Goal: Task Accomplishment & Management: Manage account settings

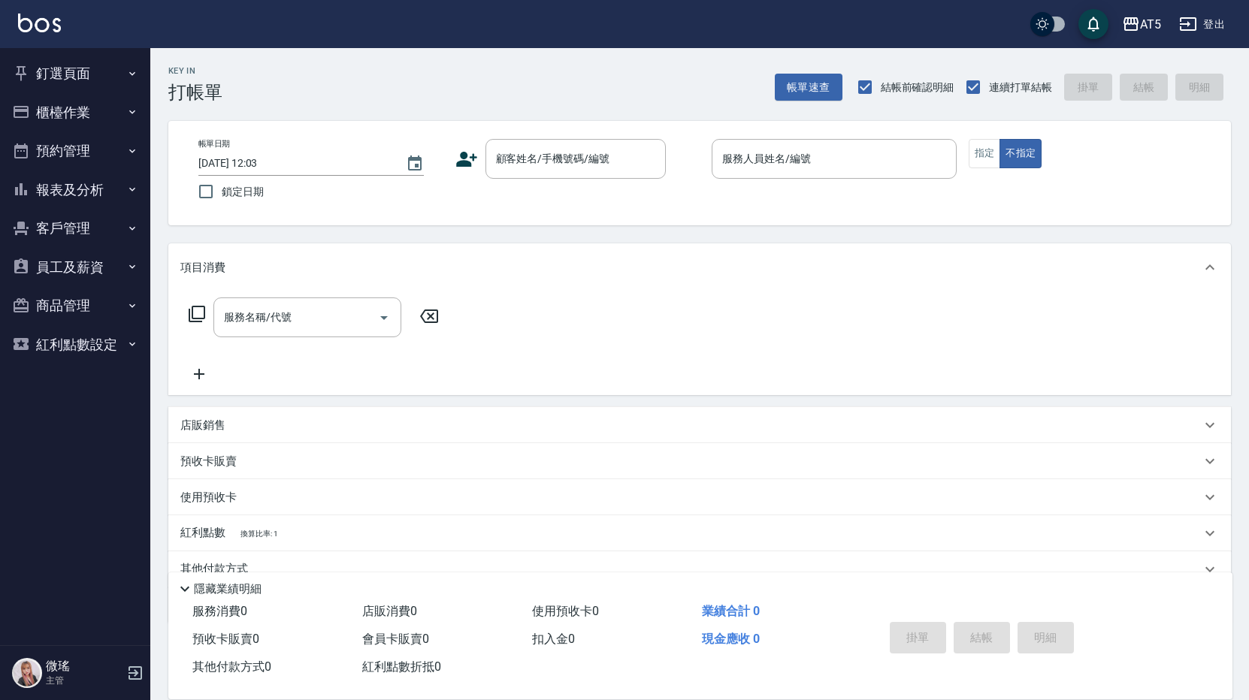
click at [65, 107] on button "櫃檯作業" at bounding box center [75, 112] width 138 height 39
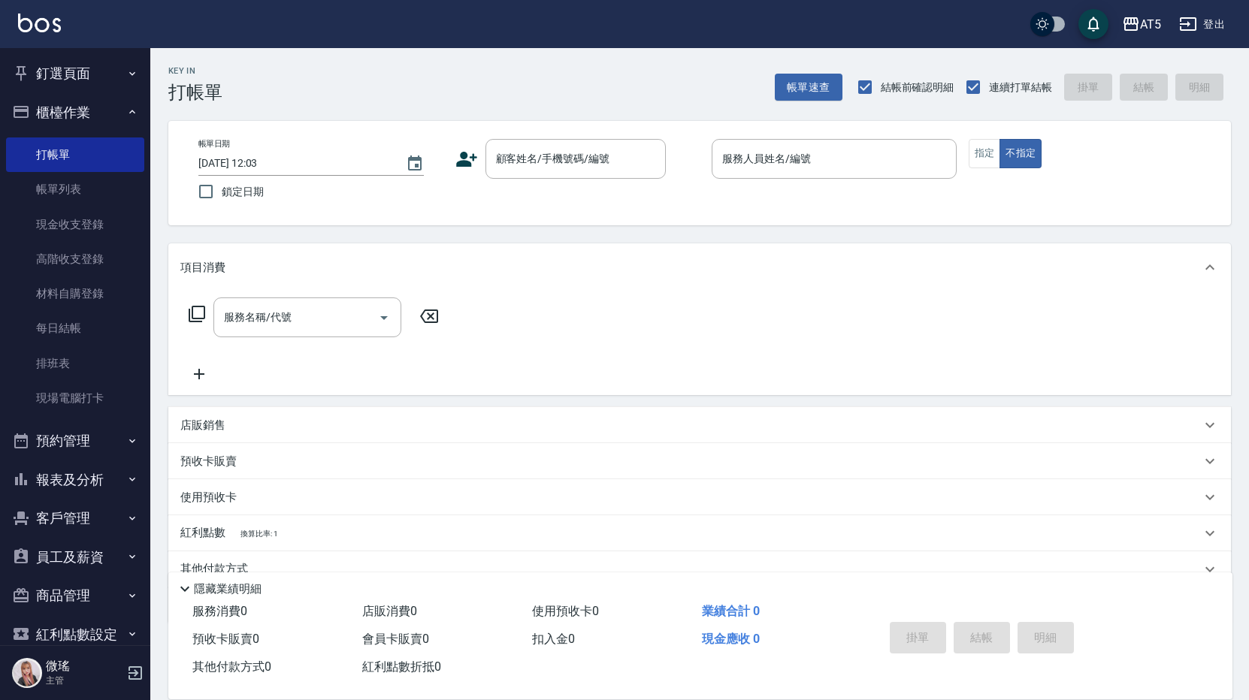
scroll to position [26, 0]
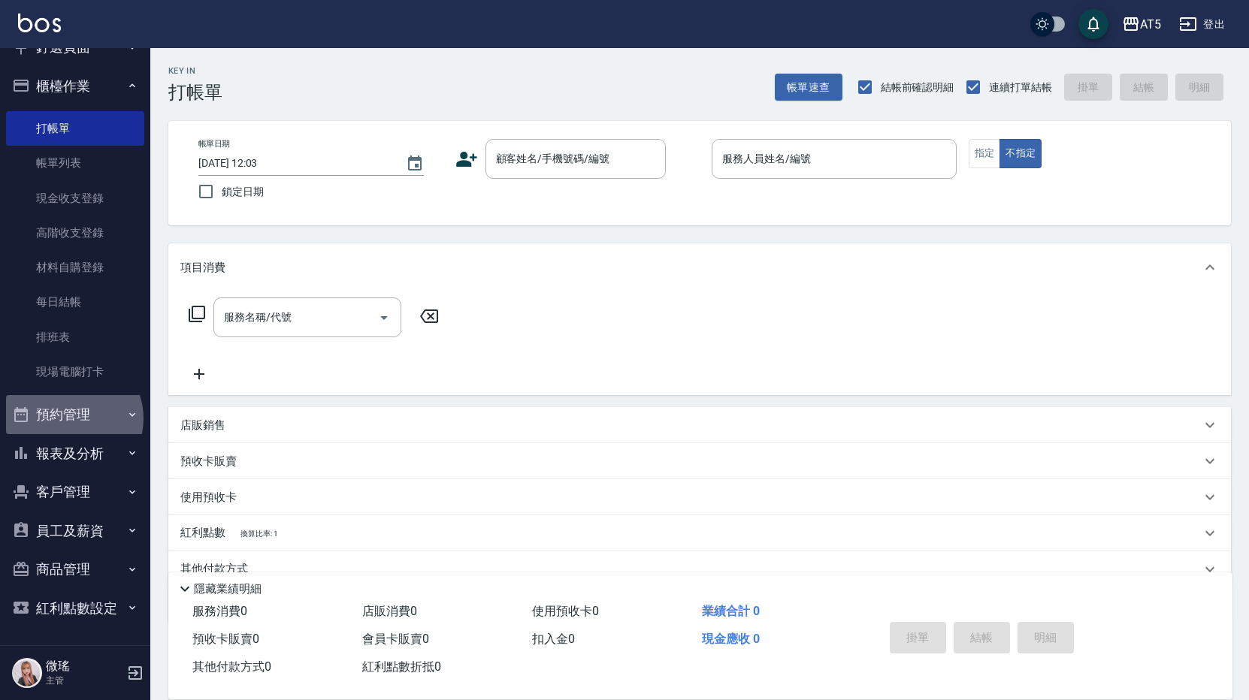
click at [72, 419] on button "預約管理" at bounding box center [75, 414] width 138 height 39
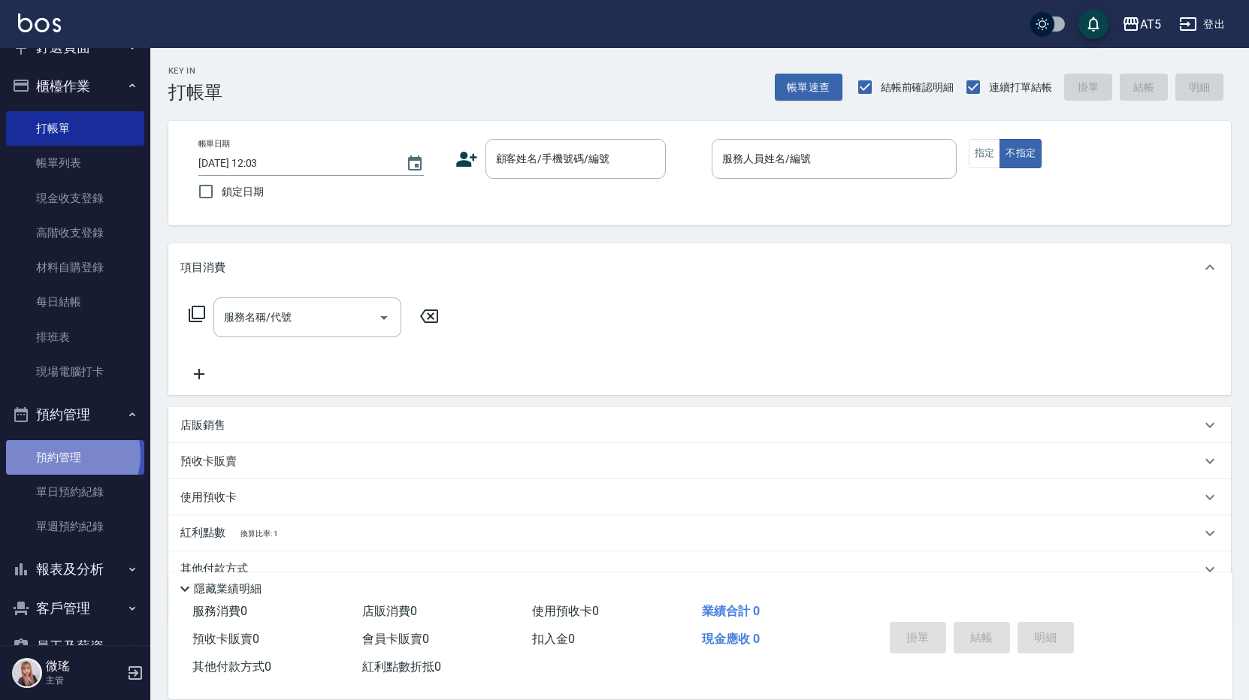
click at [61, 455] on link "預約管理" at bounding box center [75, 457] width 138 height 35
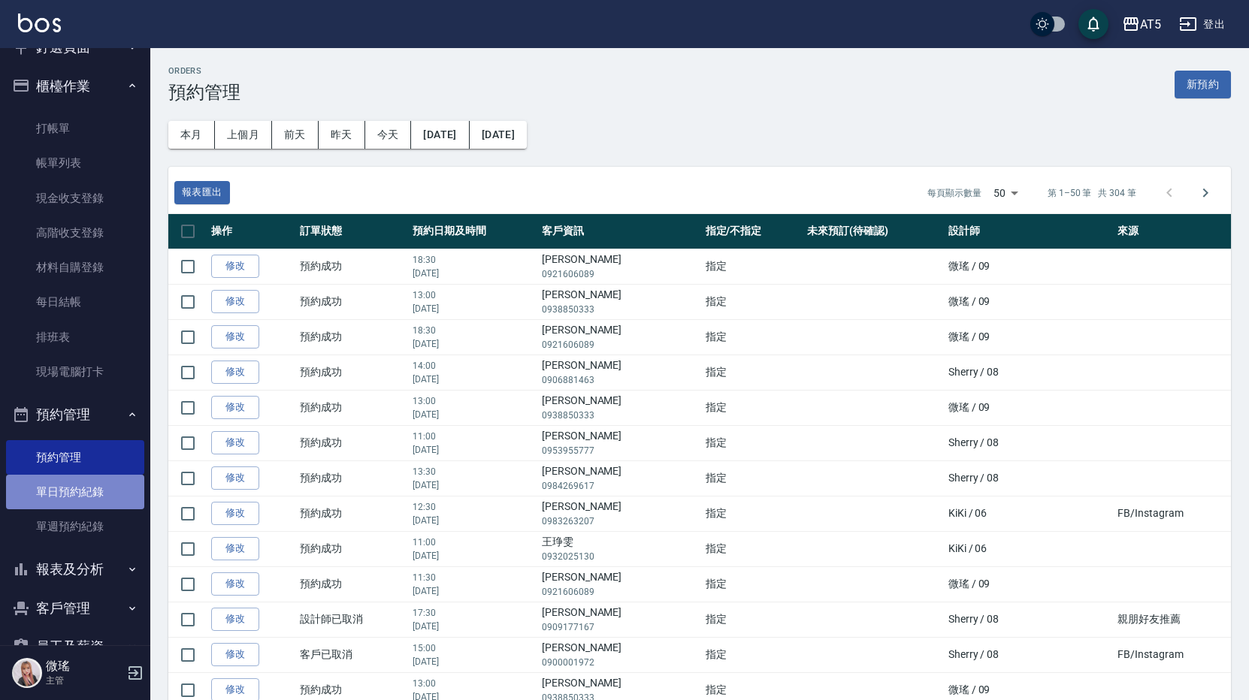
click at [104, 497] on link "單日預約紀錄" at bounding box center [75, 492] width 138 height 35
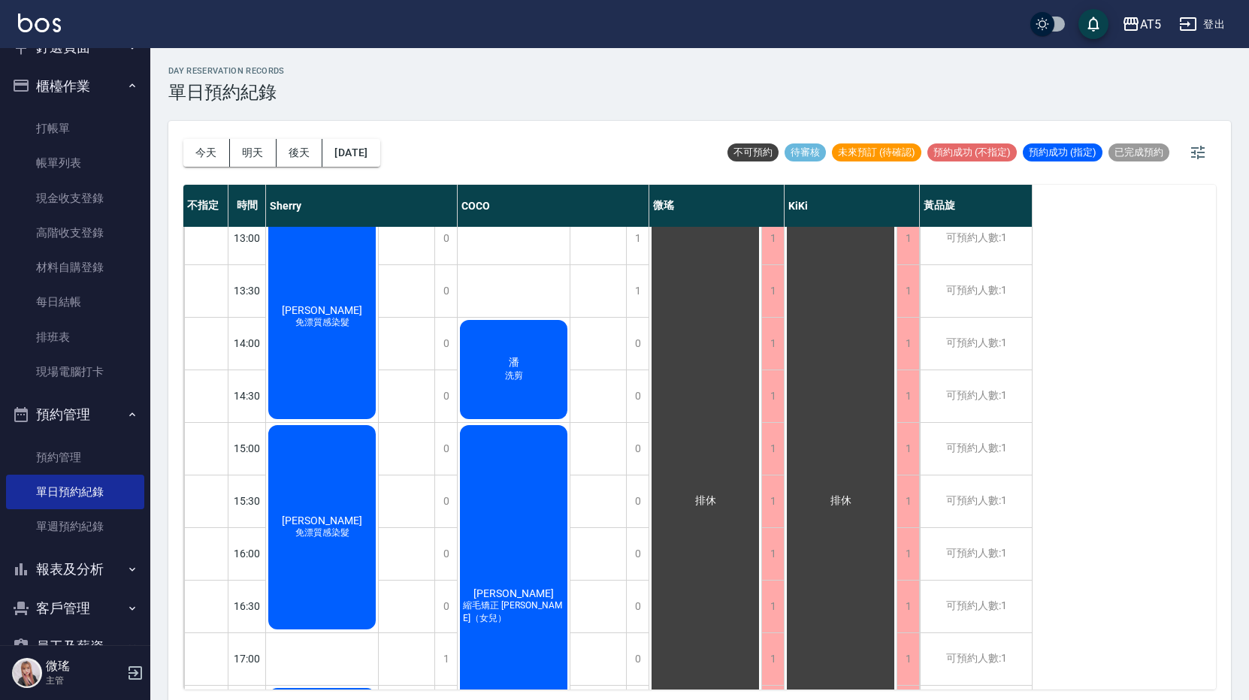
scroll to position [301, 0]
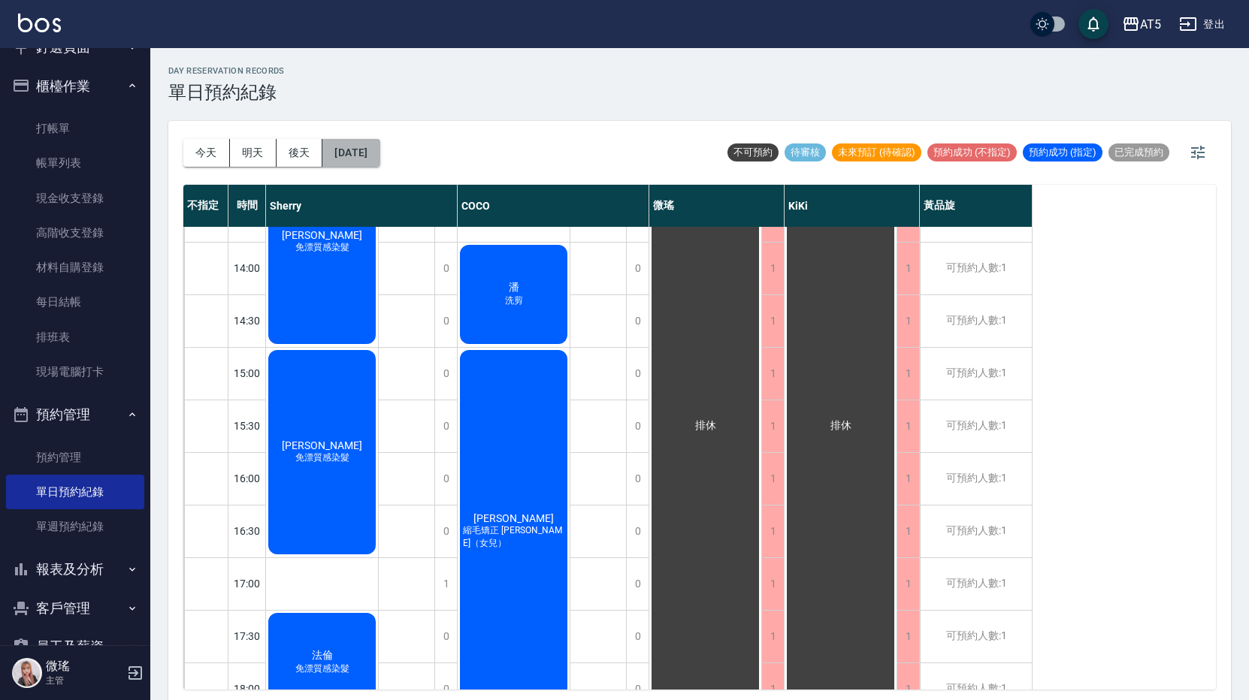
click at [361, 147] on button "[DATE]" at bounding box center [350, 153] width 57 height 28
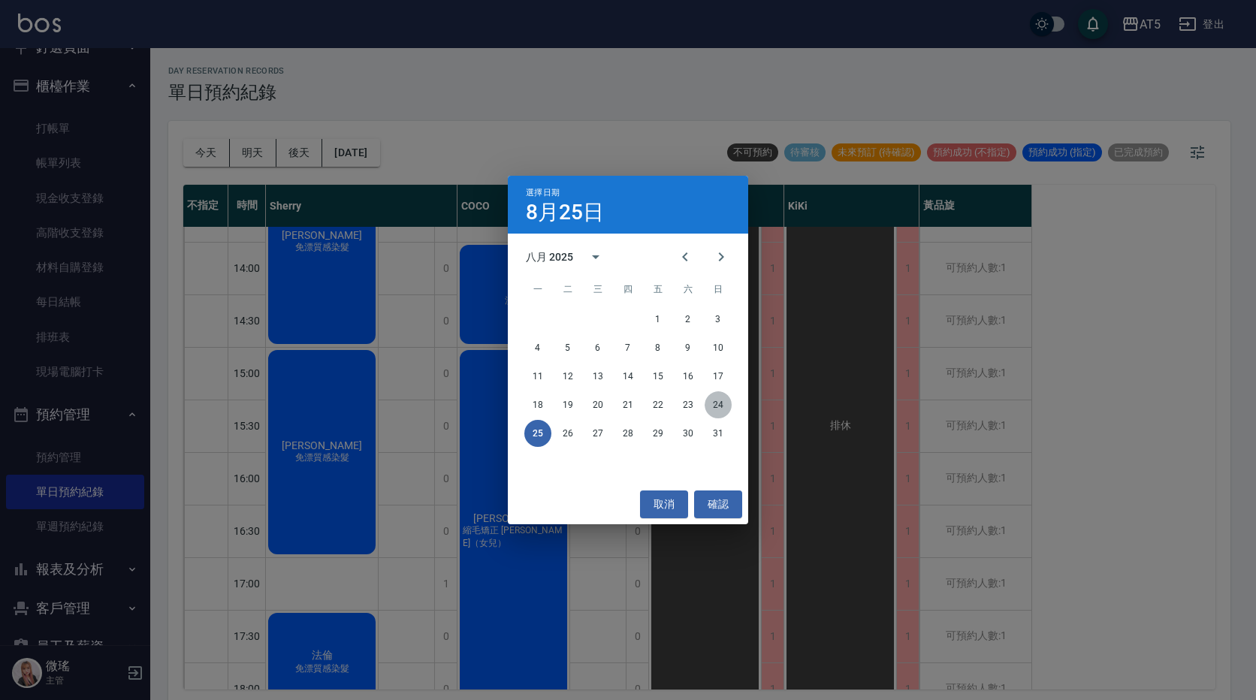
click at [720, 412] on button "24" at bounding box center [718, 405] width 27 height 27
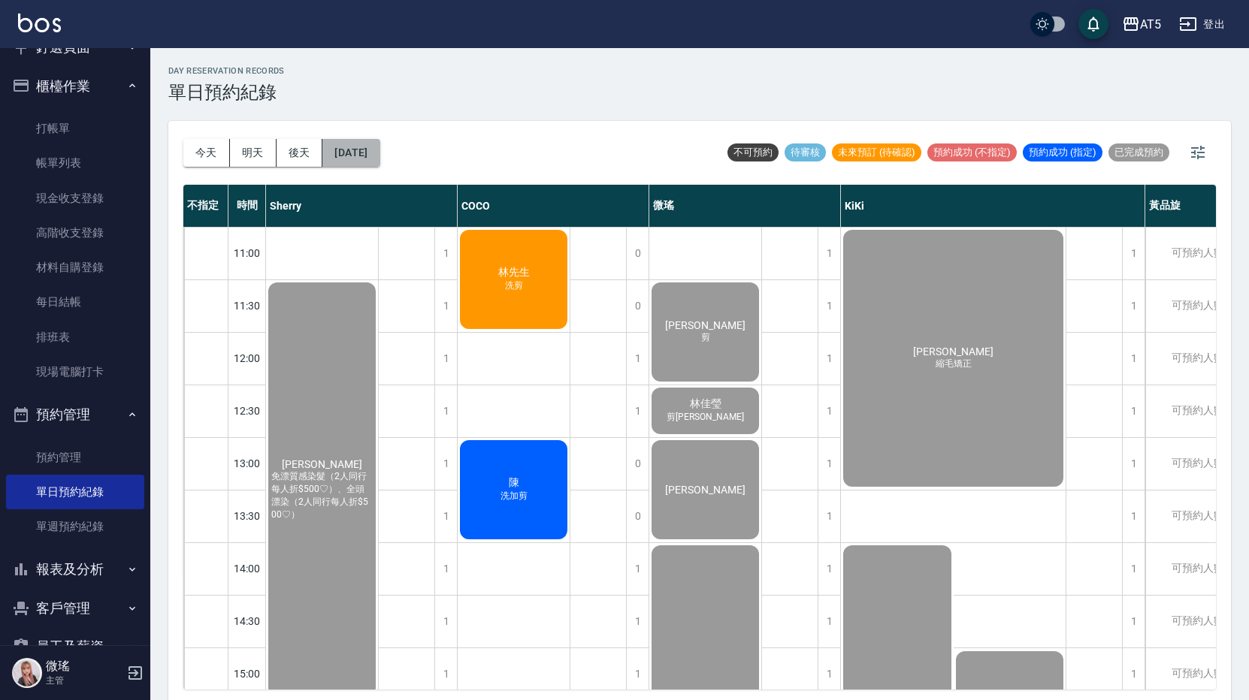
click at [380, 141] on button "2025/08/24" at bounding box center [350, 153] width 57 height 28
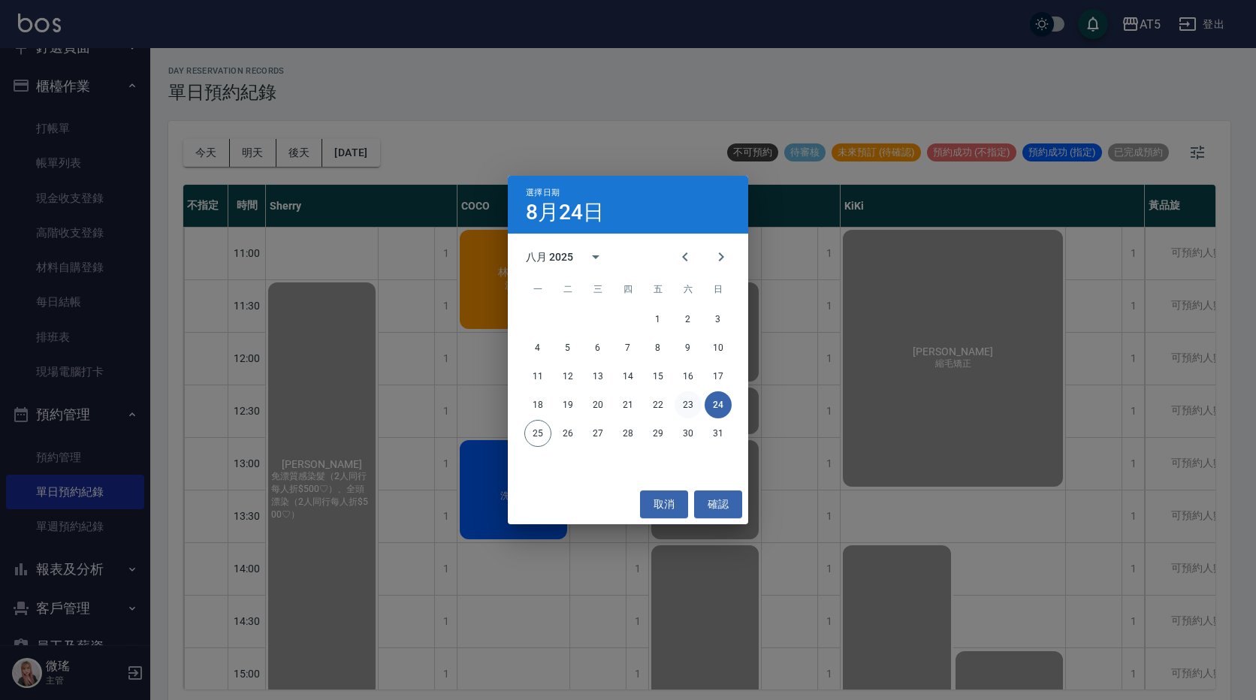
click at [697, 402] on button "23" at bounding box center [688, 405] width 27 height 27
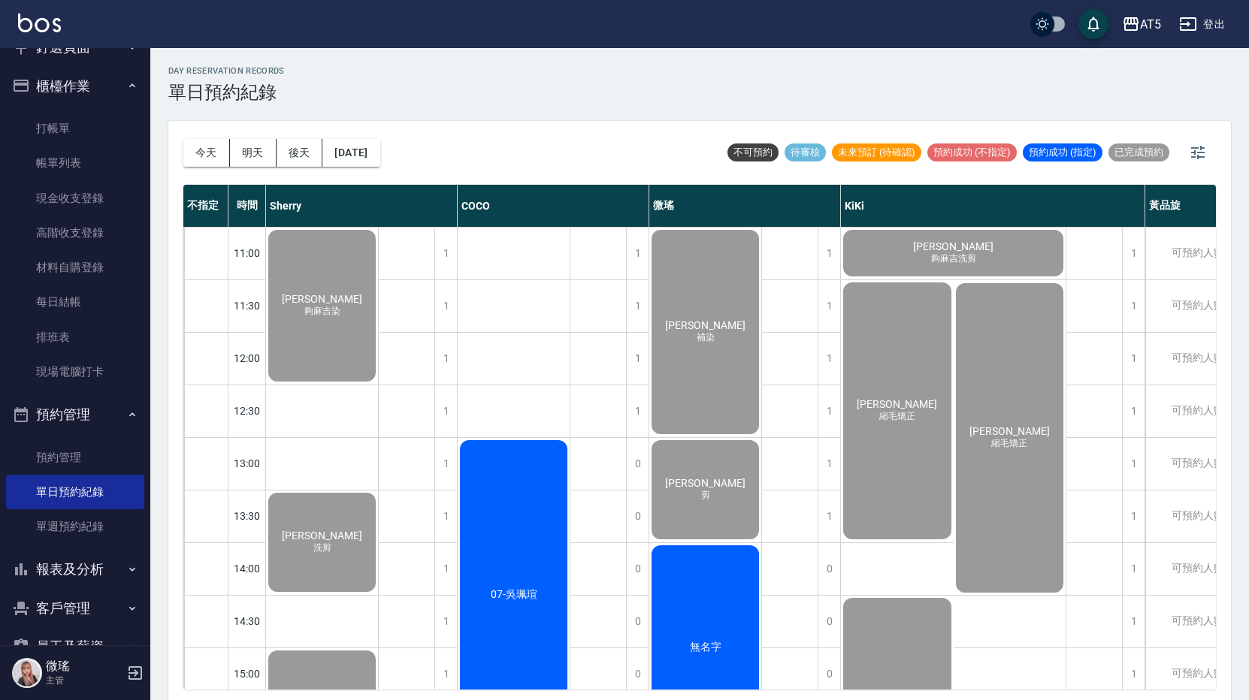
scroll to position [376, 0]
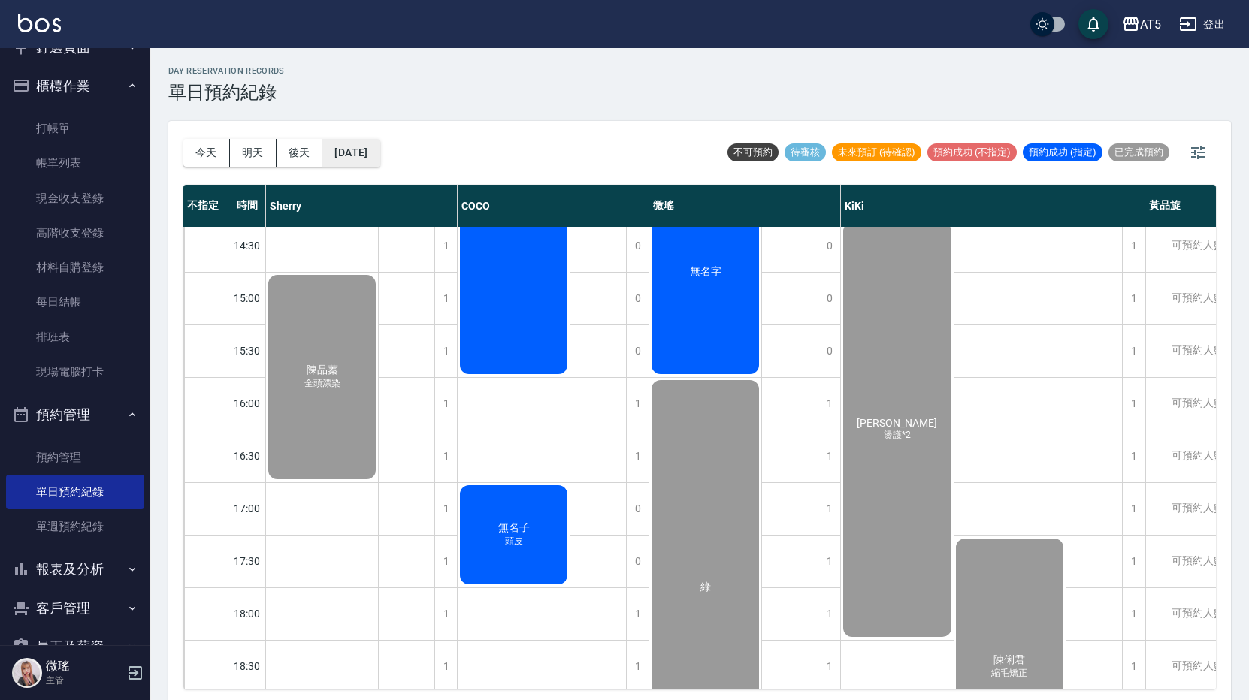
click at [348, 150] on button "2025/08/23" at bounding box center [350, 153] width 57 height 28
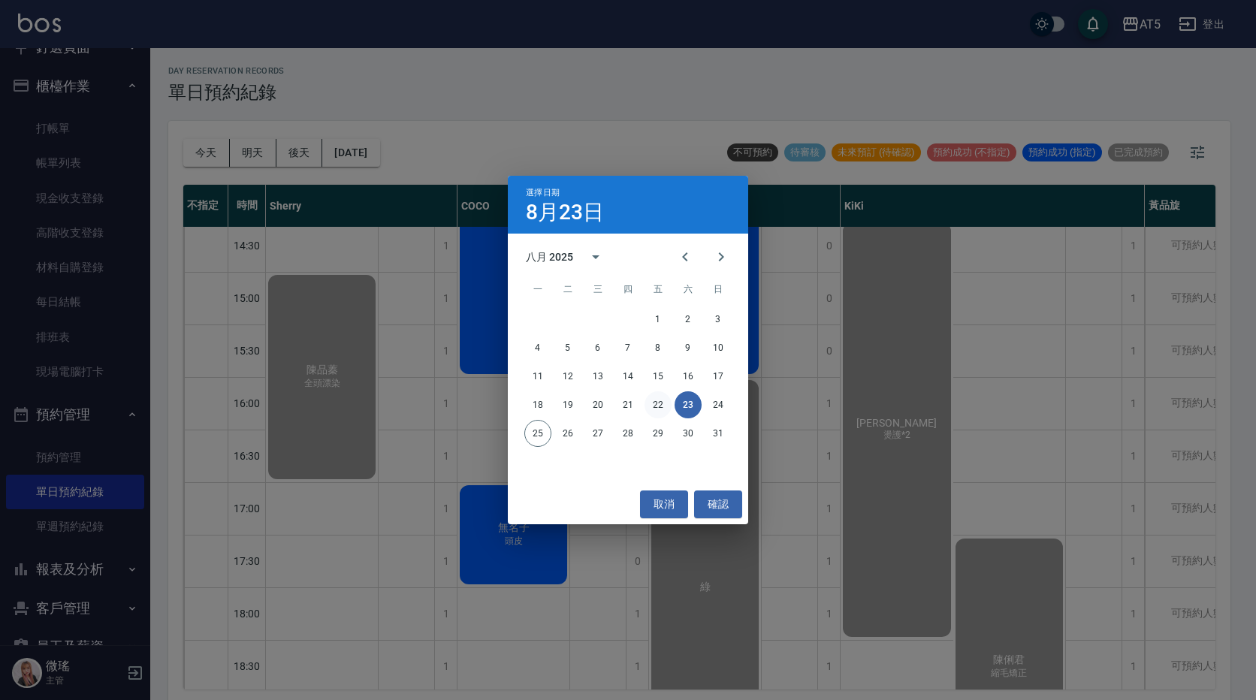
click at [646, 409] on button "22" at bounding box center [658, 405] width 27 height 27
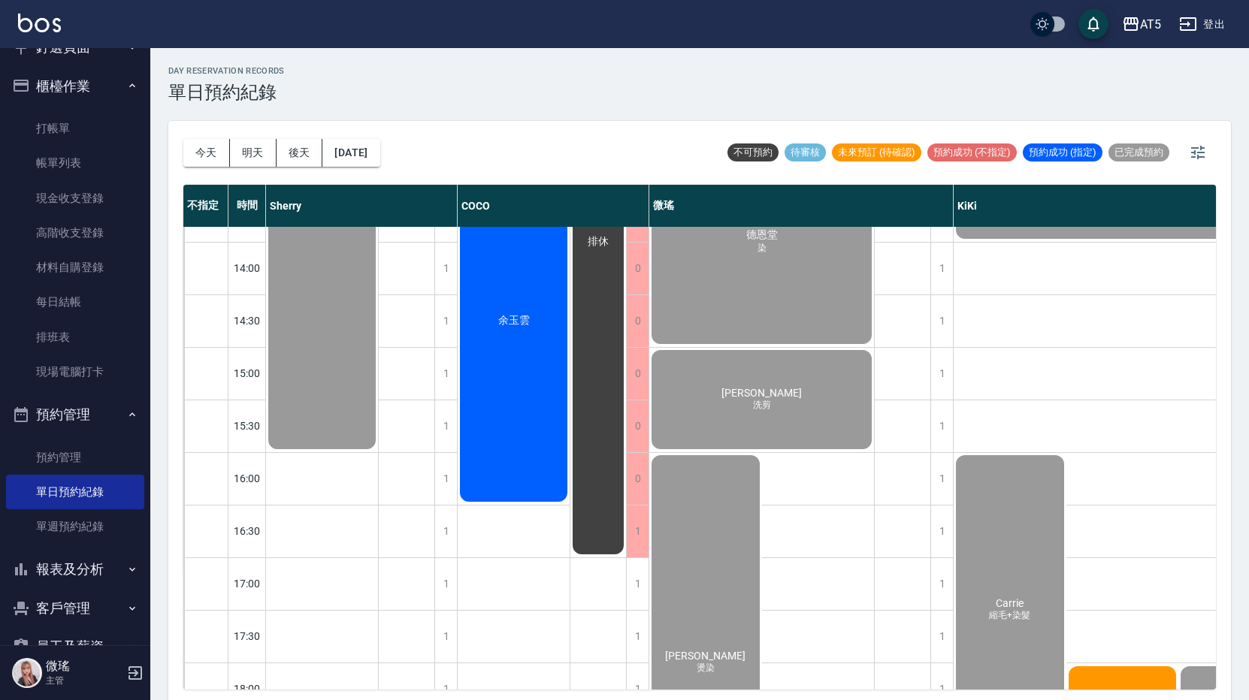
scroll to position [496, 0]
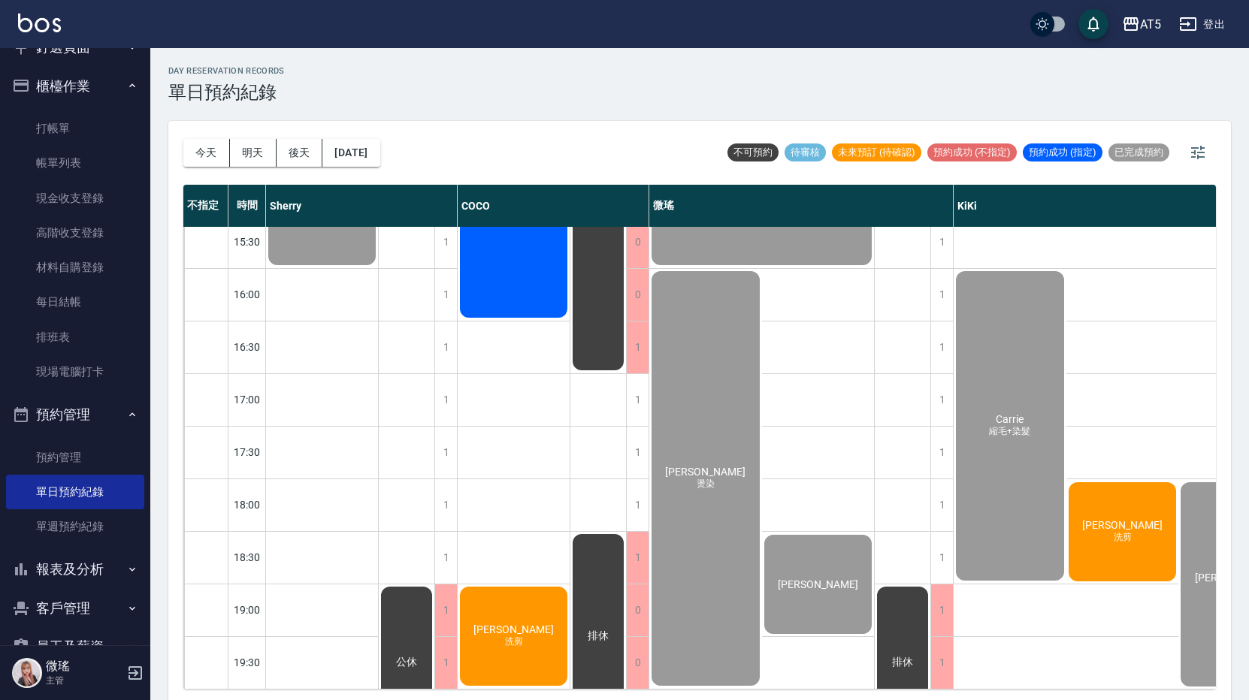
drag, startPoint x: 518, startPoint y: 618, endPoint x: 509, endPoint y: 611, distance: 11.3
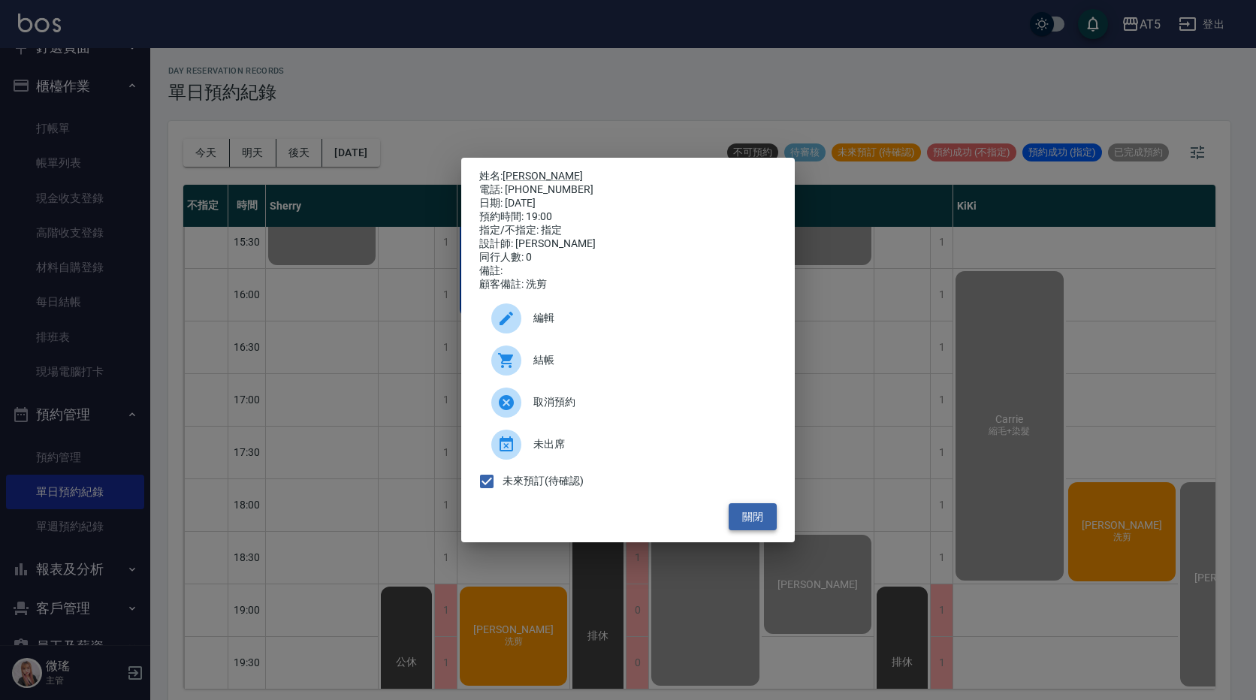
click at [745, 519] on button "關閉" at bounding box center [753, 517] width 48 height 28
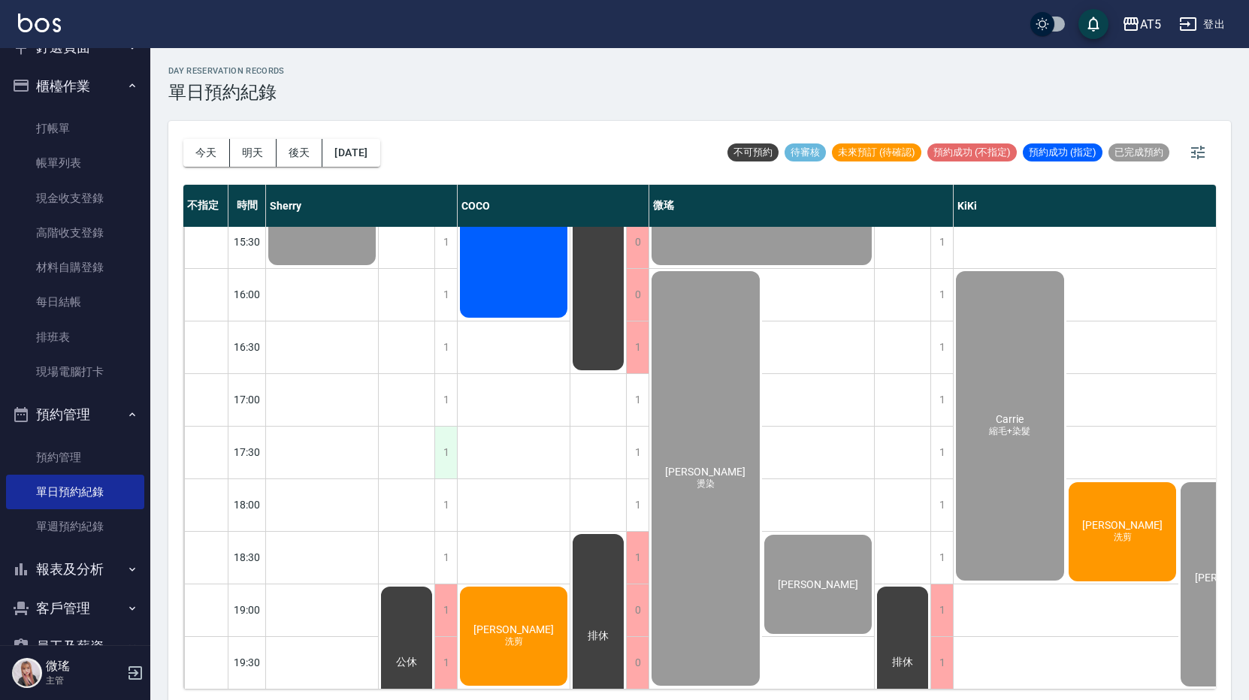
drag, startPoint x: 528, startPoint y: 637, endPoint x: 448, endPoint y: 416, distance: 235.8
click at [448, 427] on div "1" at bounding box center [445, 453] width 23 height 52
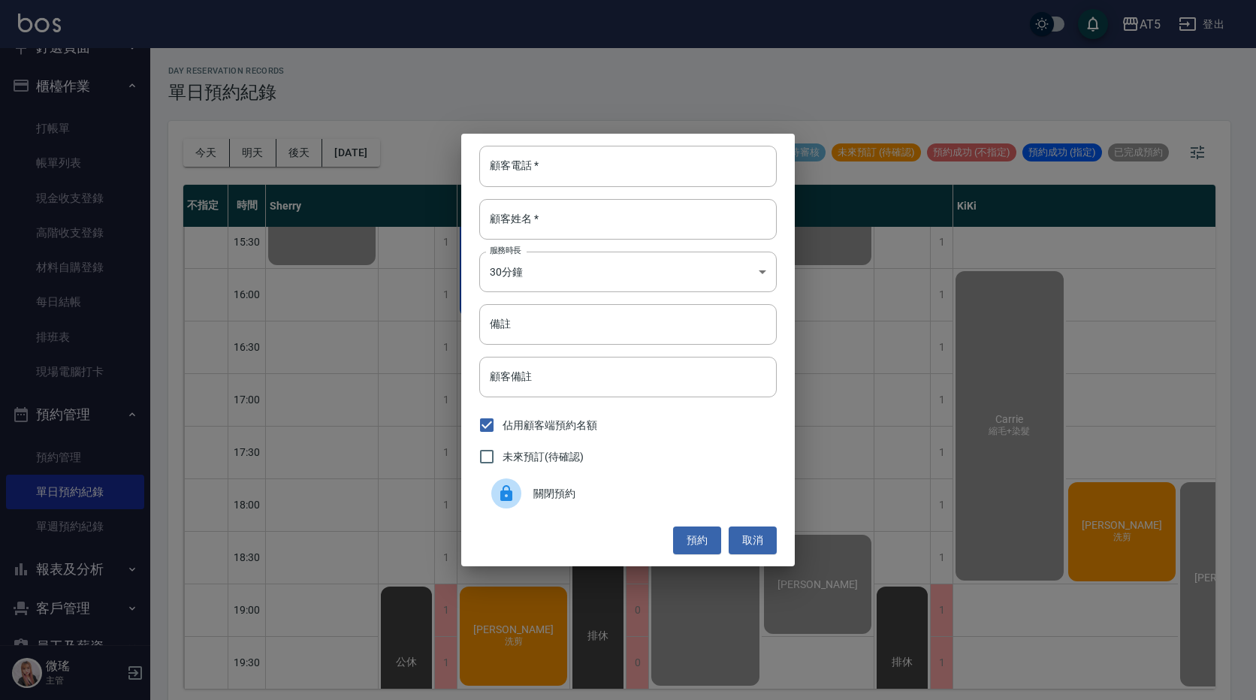
click at [539, 602] on div "顧客電話   * 顧客電話   * 顧客姓名   * 顧客姓名   * 服務時長 30分鐘 1 服務時長 備註 備註 顧客備註 顧客備註 佔用顧客端預約名額 …" at bounding box center [628, 350] width 1256 height 700
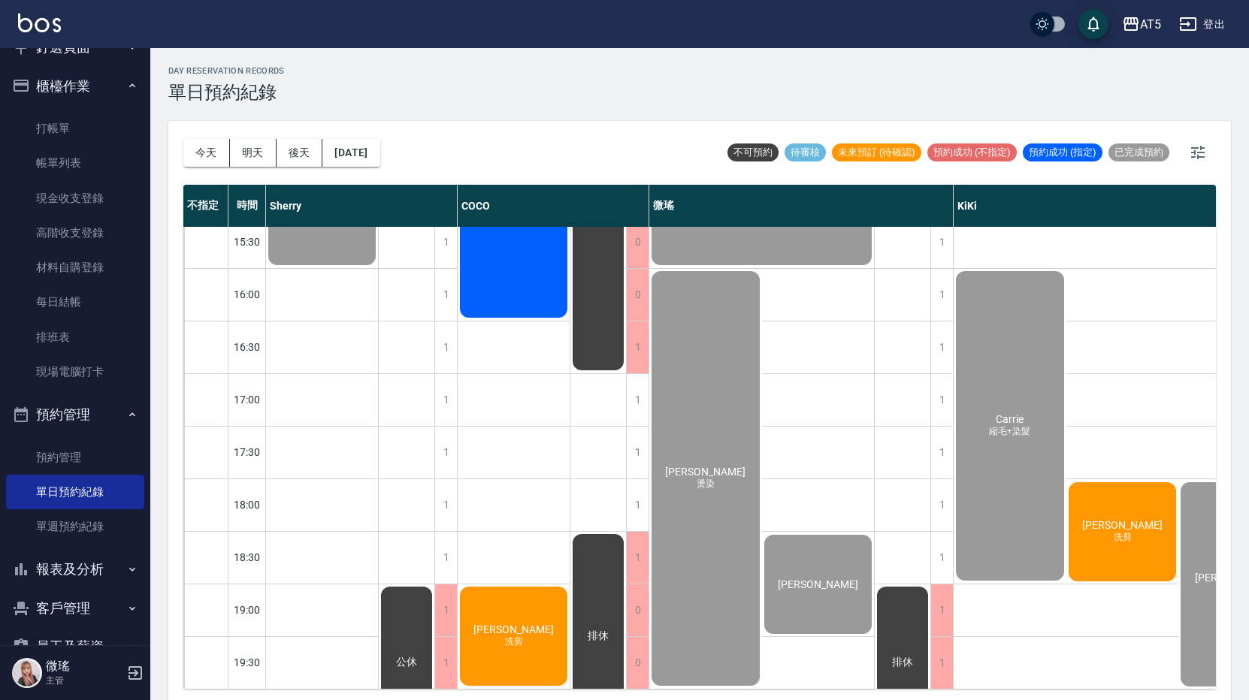
drag, startPoint x: 532, startPoint y: 604, endPoint x: 522, endPoint y: 618, distance: 17.3
drag, startPoint x: 522, startPoint y: 618, endPoint x: 516, endPoint y: 625, distance: 9.6
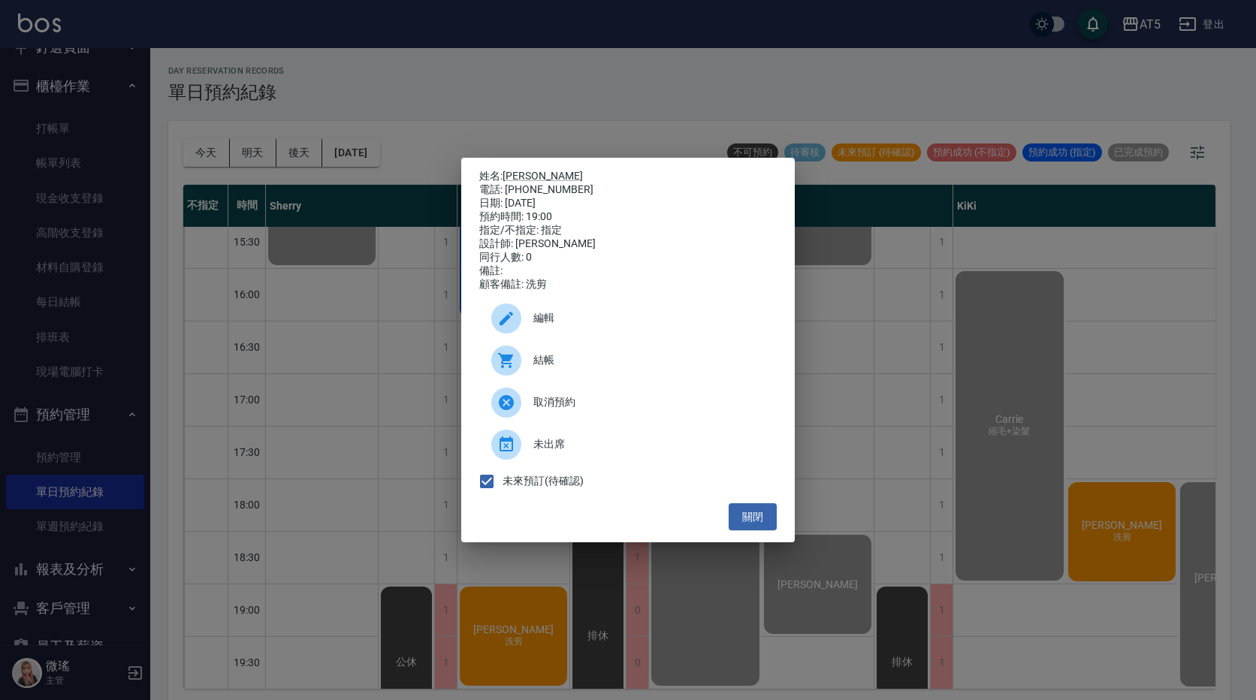
click at [564, 326] on span "編輯" at bounding box center [649, 318] width 231 height 16
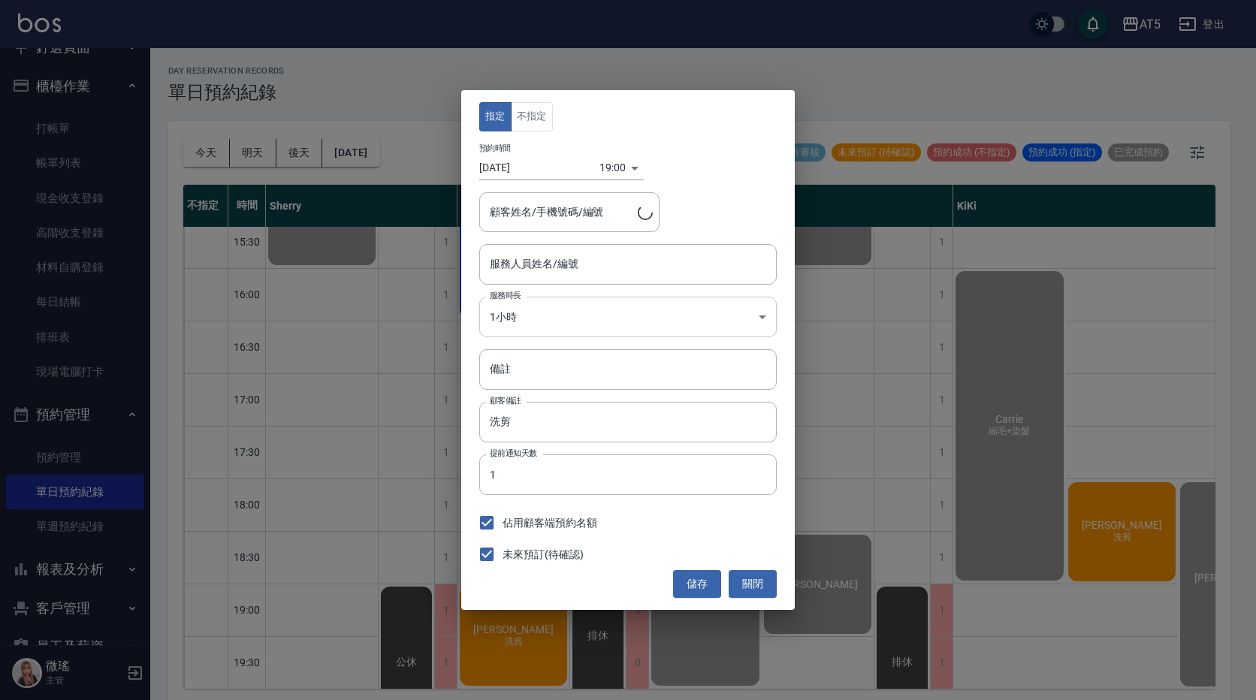
type input "陳先生/0987396870"
click at [649, 265] on input "Coco-07" at bounding box center [617, 264] width 262 height 26
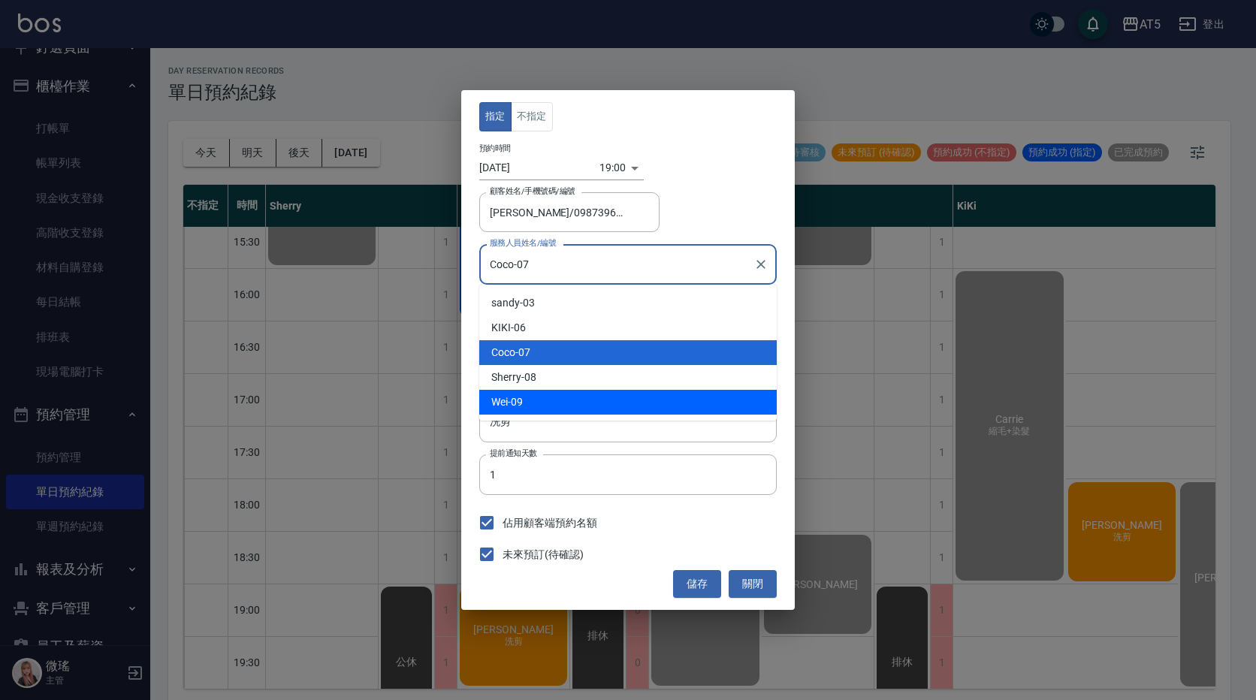
click at [546, 404] on div "Wei -09" at bounding box center [628, 402] width 298 height 25
type input "Wei-09"
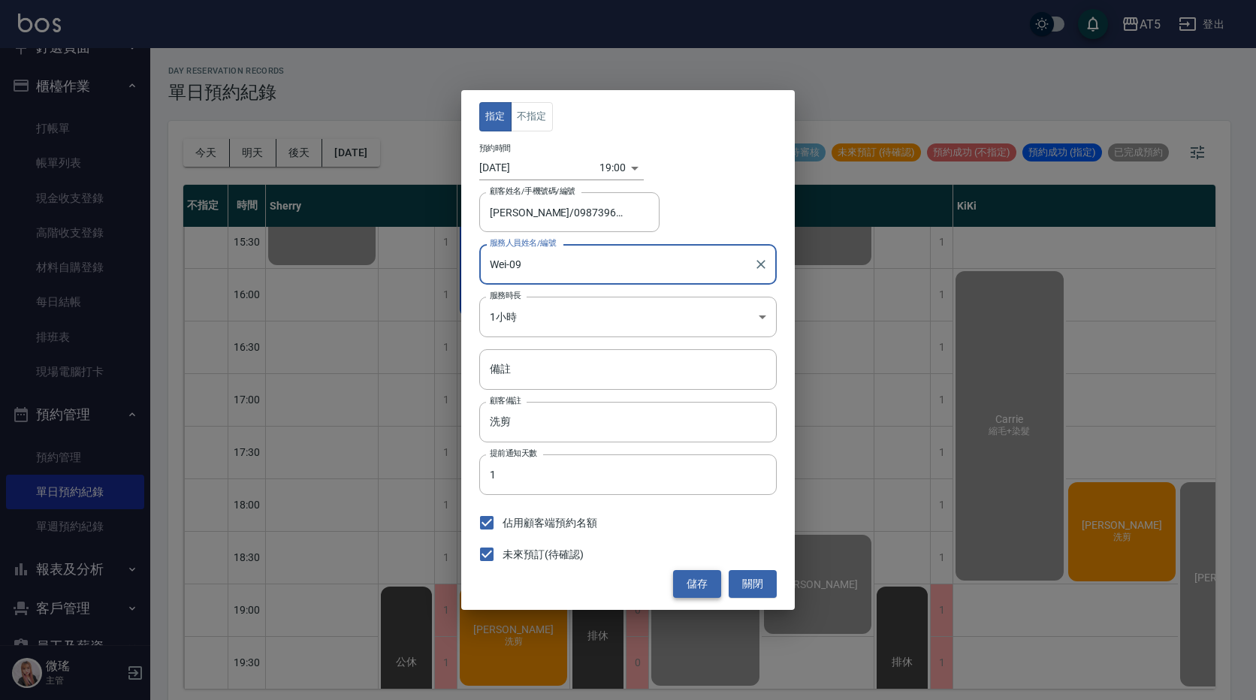
click at [713, 594] on button "儲存" at bounding box center [697, 584] width 48 height 28
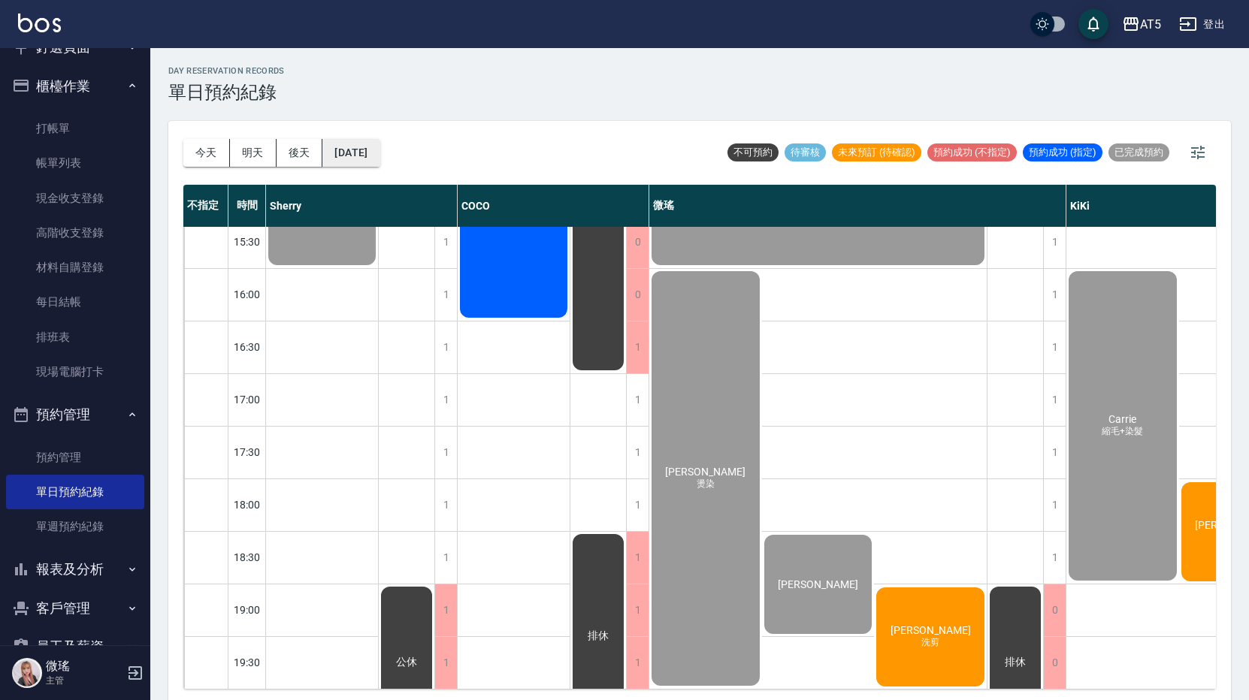
click at [362, 156] on button "[DATE]" at bounding box center [350, 153] width 57 height 28
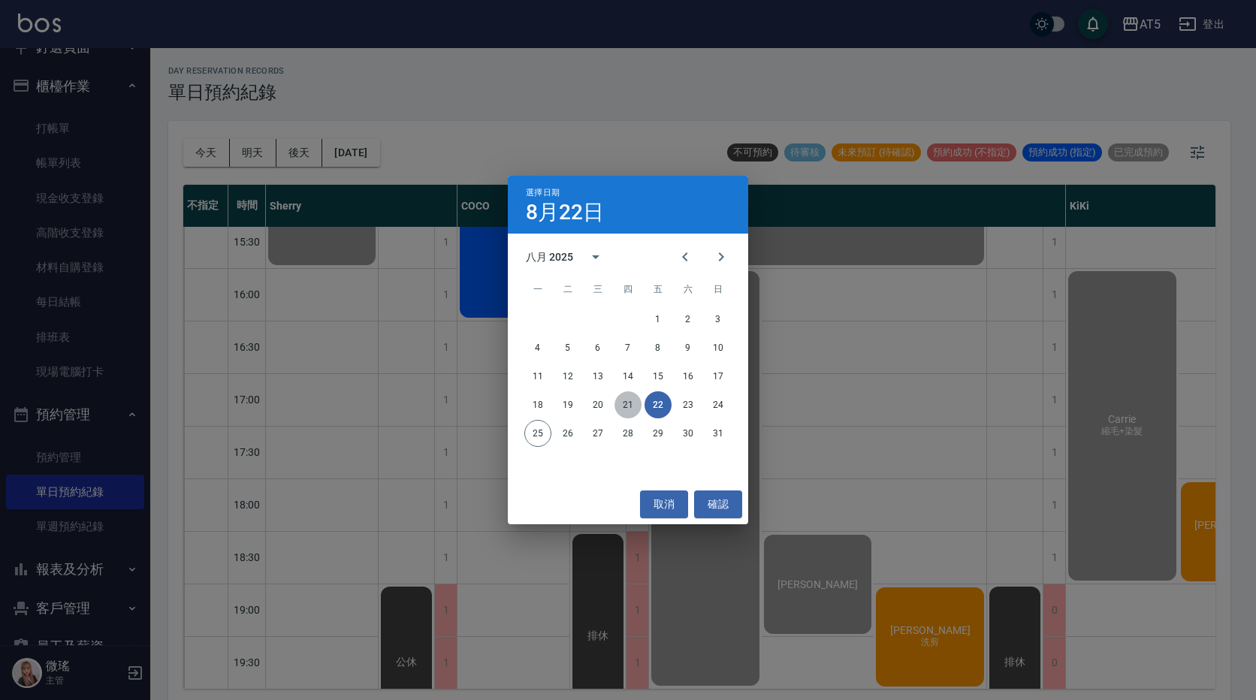
click at [621, 397] on button "21" at bounding box center [628, 405] width 27 height 27
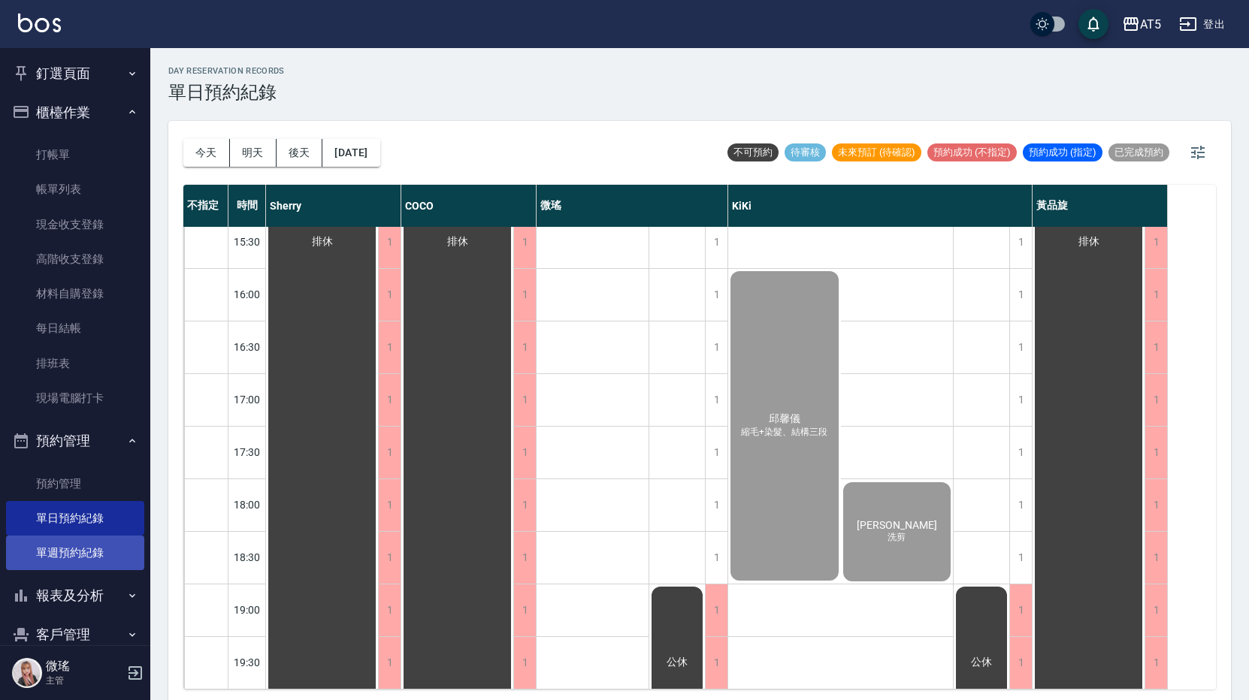
scroll to position [143, 0]
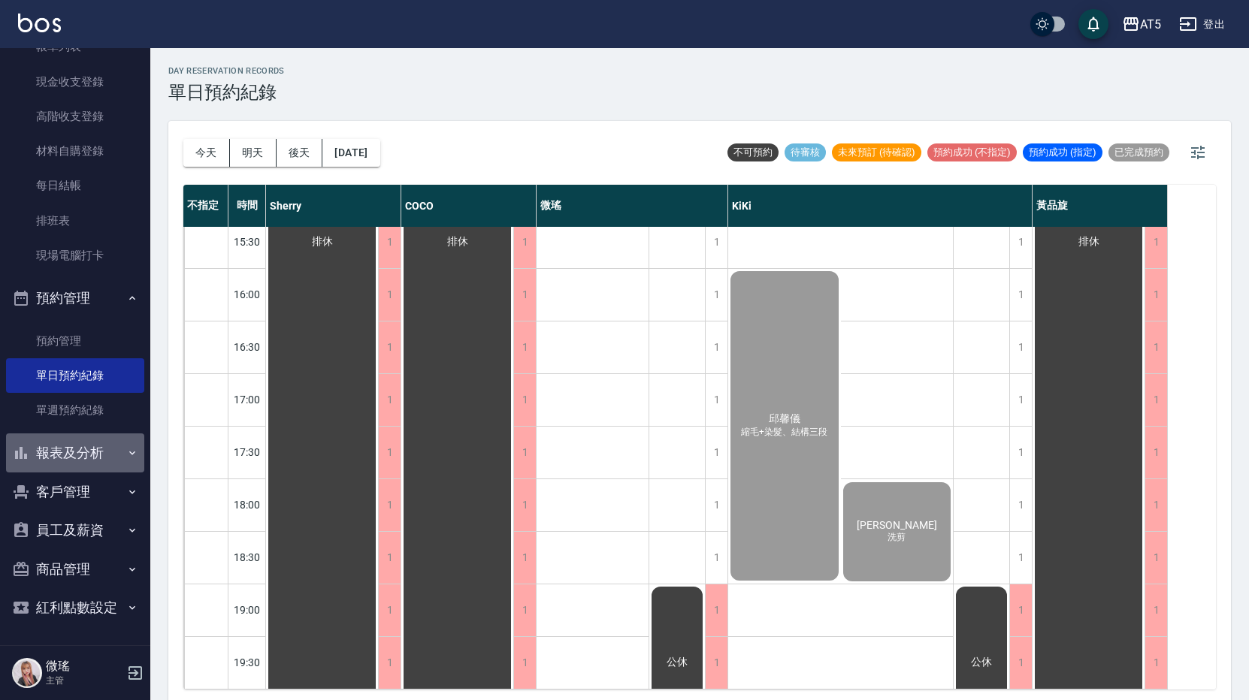
drag, startPoint x: 107, startPoint y: 457, endPoint x: 99, endPoint y: 450, distance: 10.1
click at [104, 456] on button "報表及分析" at bounding box center [75, 453] width 138 height 39
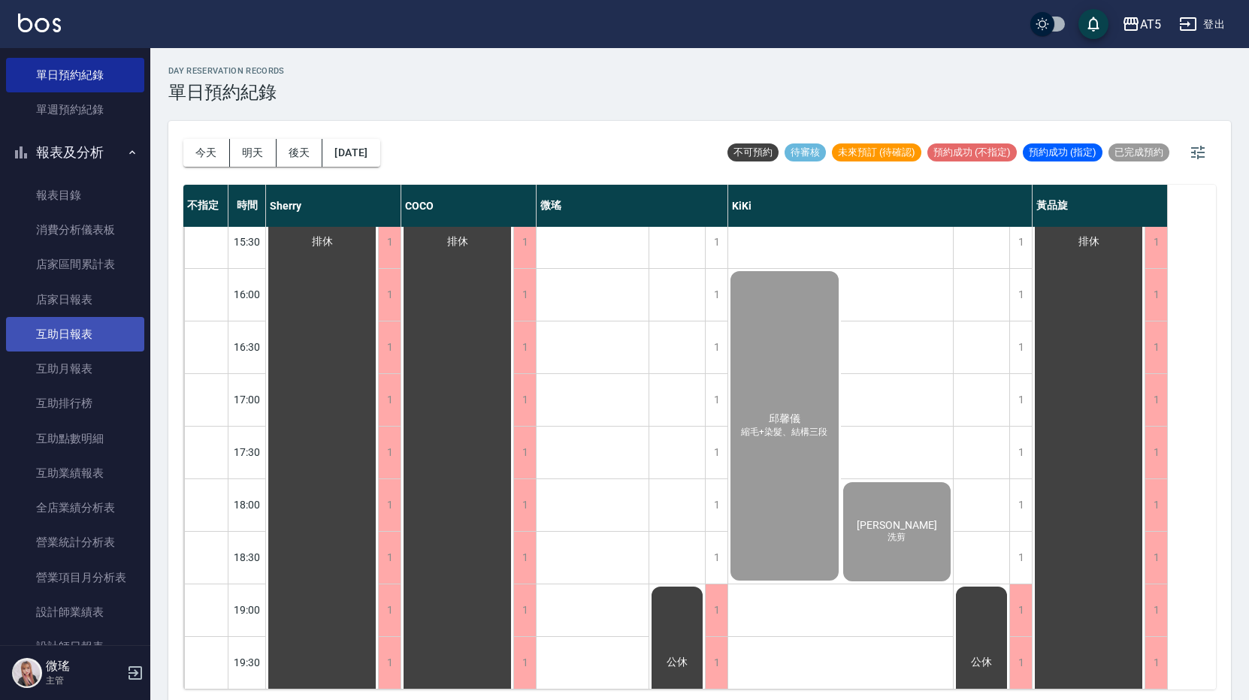
scroll to position [669, 0]
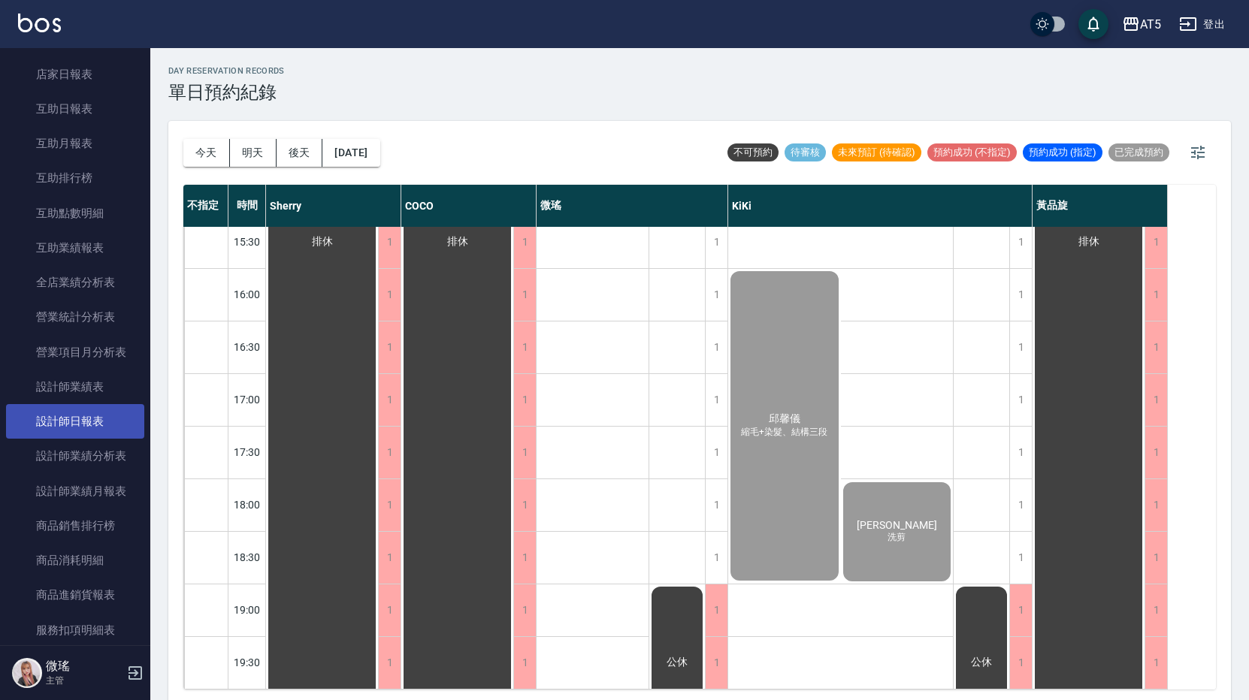
click at [65, 431] on link "設計師日報表" at bounding box center [75, 421] width 138 height 35
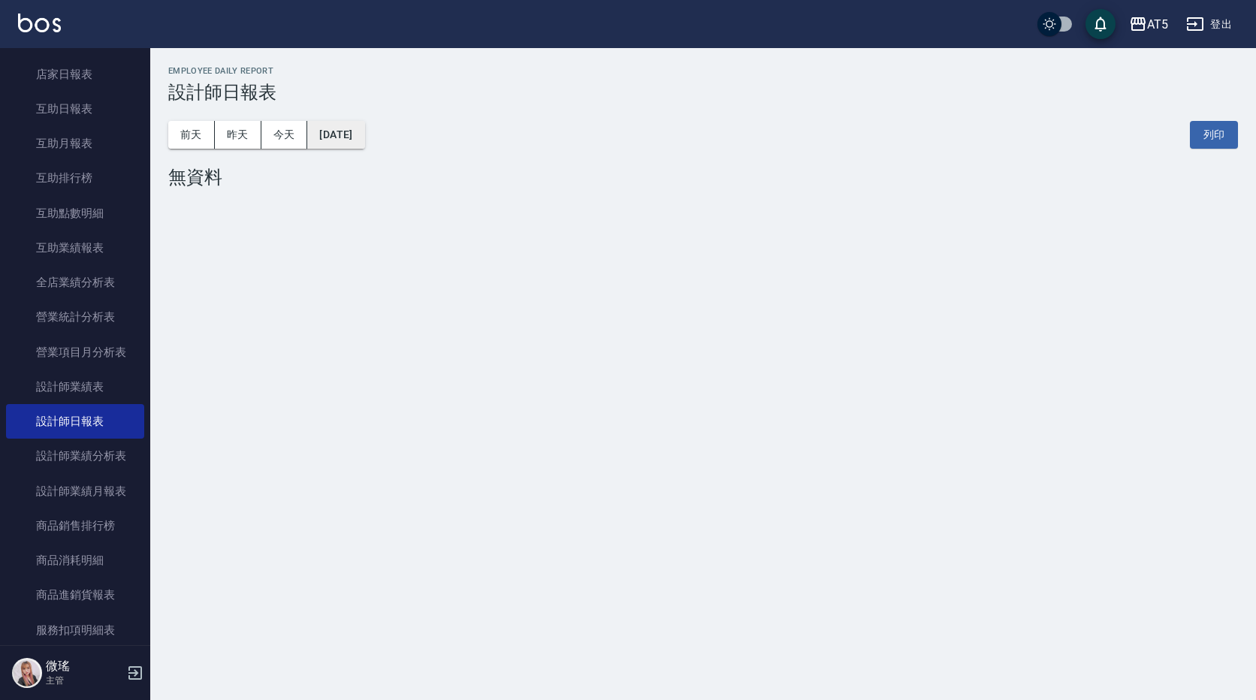
click at [364, 148] on button "[DATE]" at bounding box center [335, 135] width 57 height 28
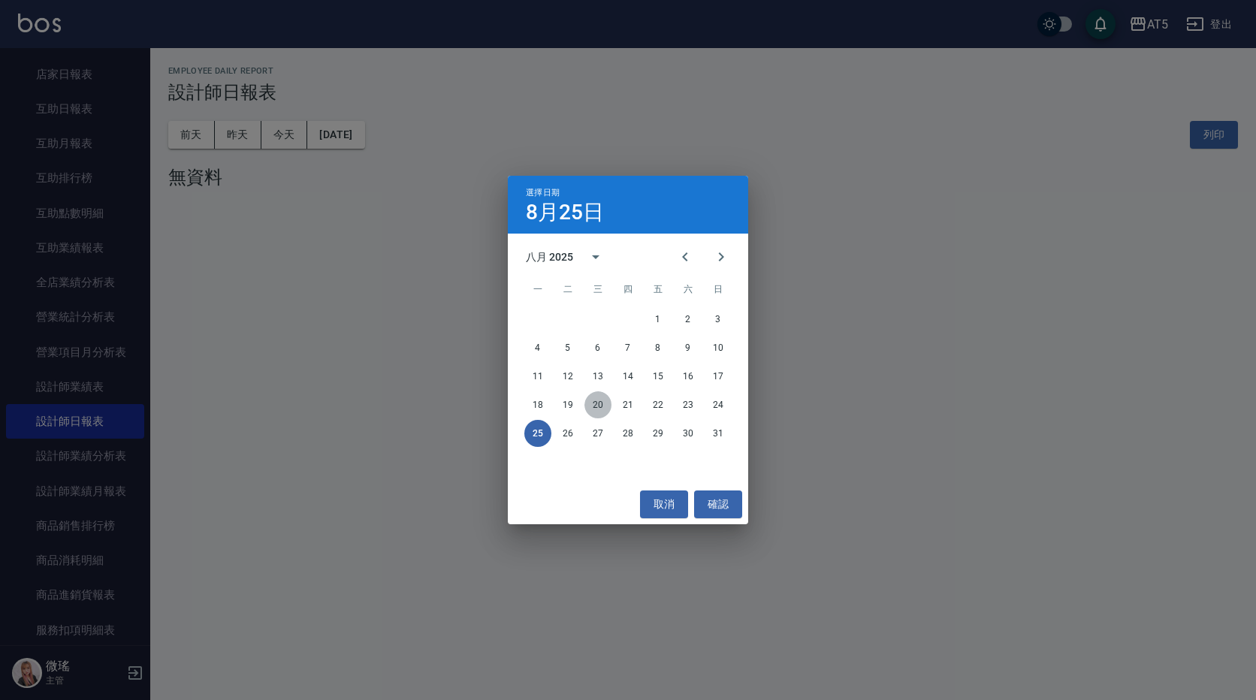
click at [595, 409] on button "20" at bounding box center [598, 405] width 27 height 27
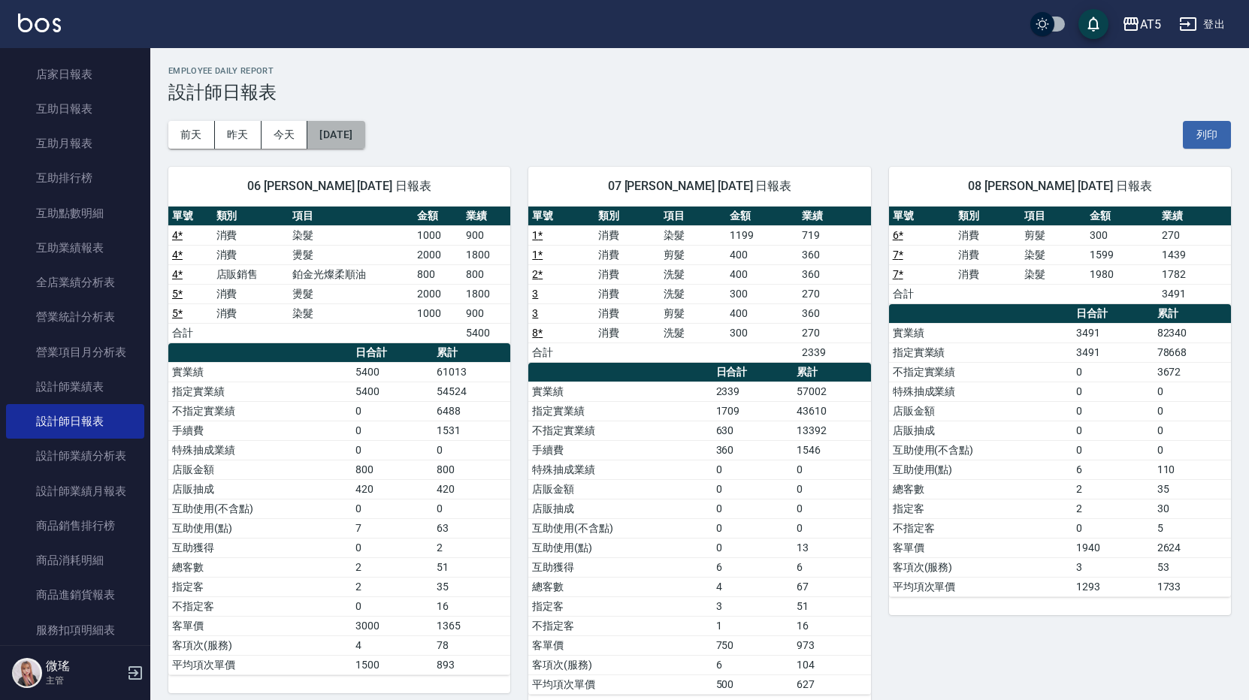
click at [325, 140] on button "2025/08/20" at bounding box center [335, 135] width 57 height 28
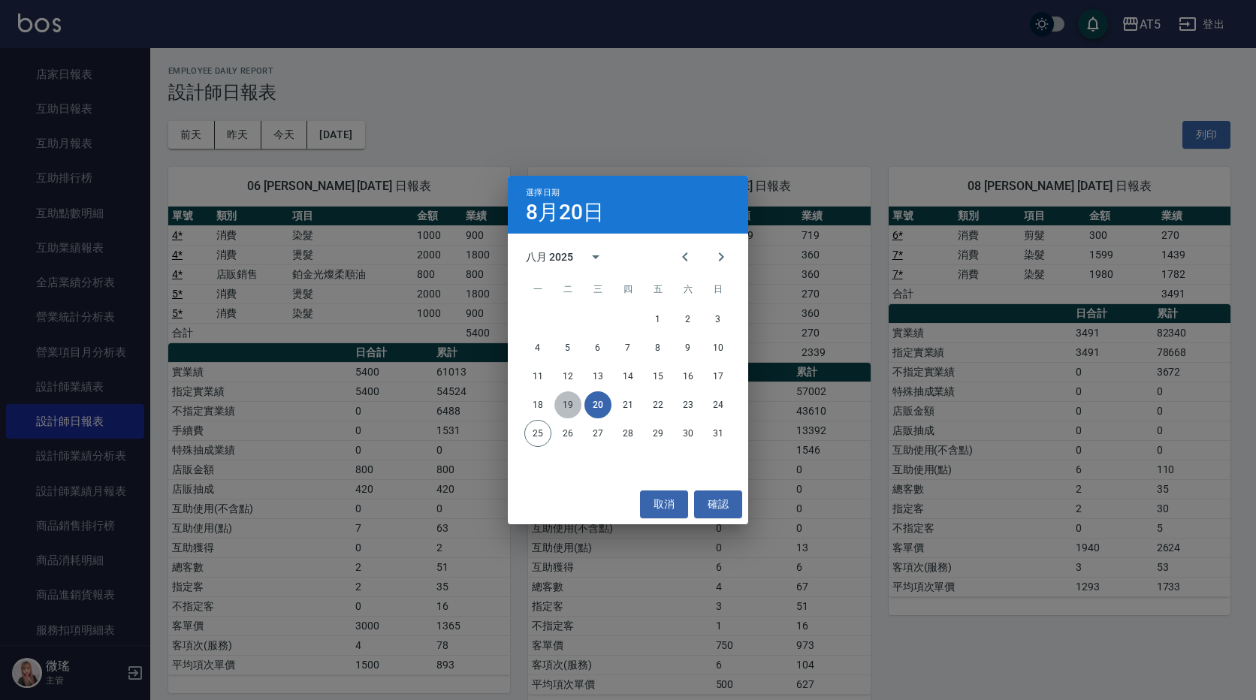
click at [576, 409] on button "19" at bounding box center [568, 405] width 27 height 27
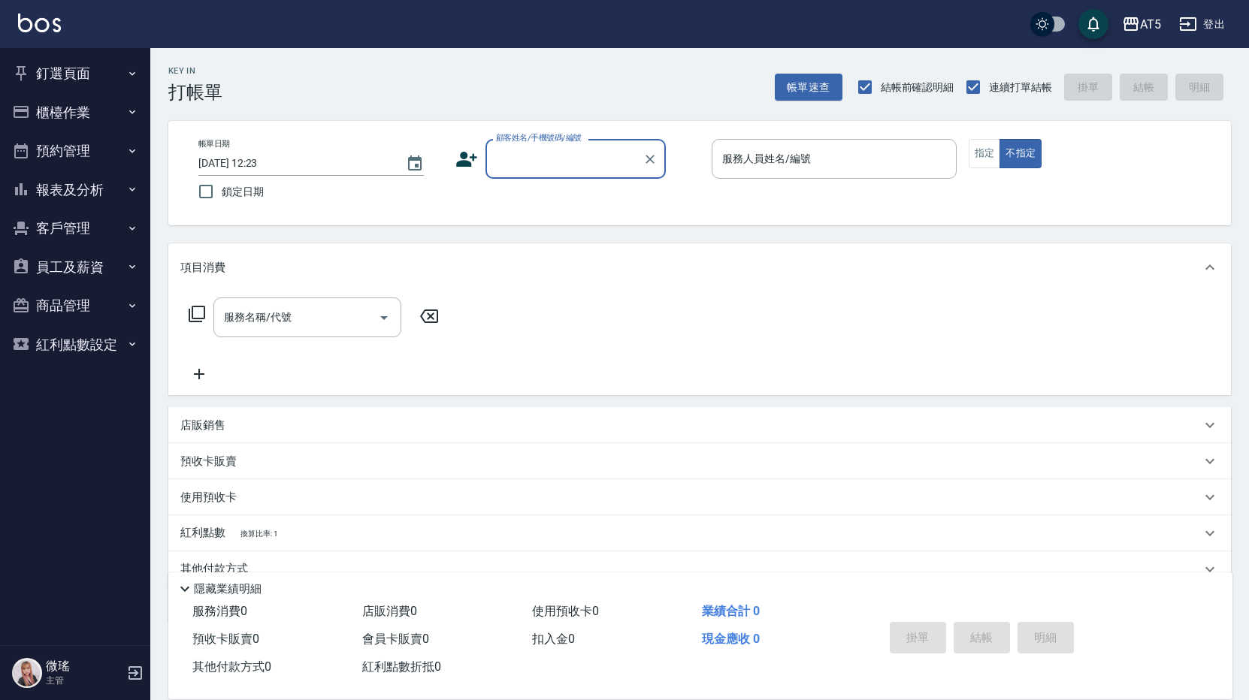
click at [80, 159] on button "預約管理" at bounding box center [75, 151] width 138 height 39
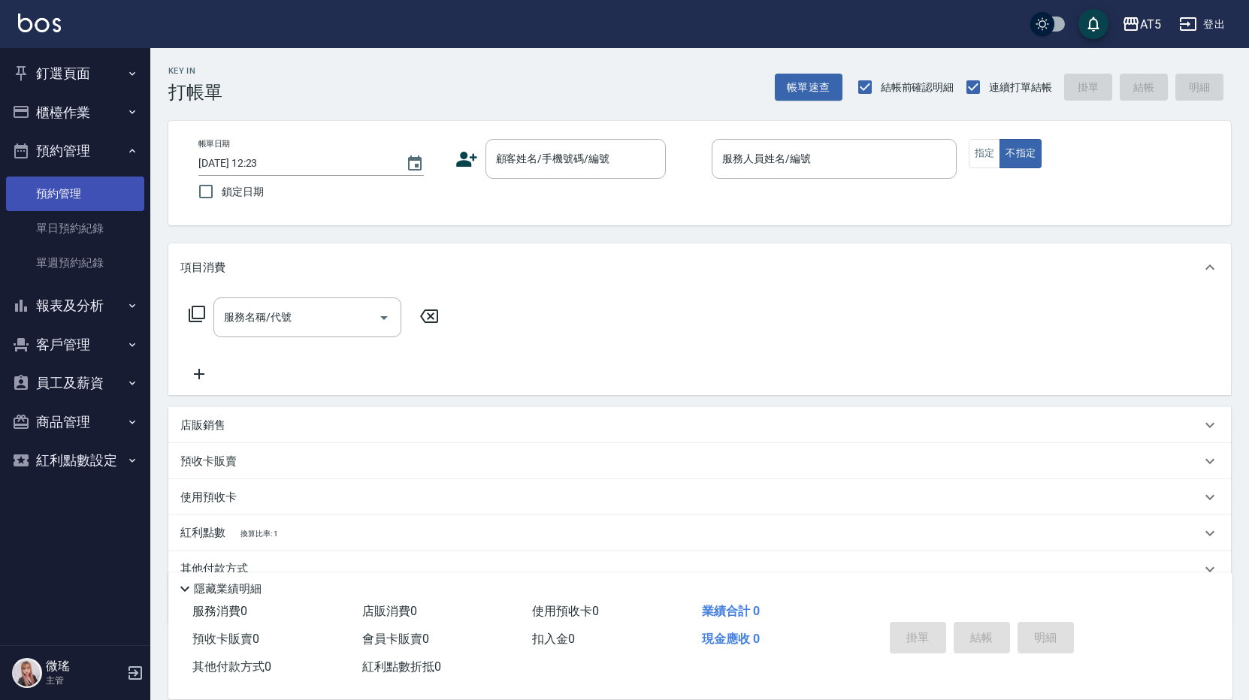
click at [74, 202] on link "預約管理" at bounding box center [75, 194] width 138 height 35
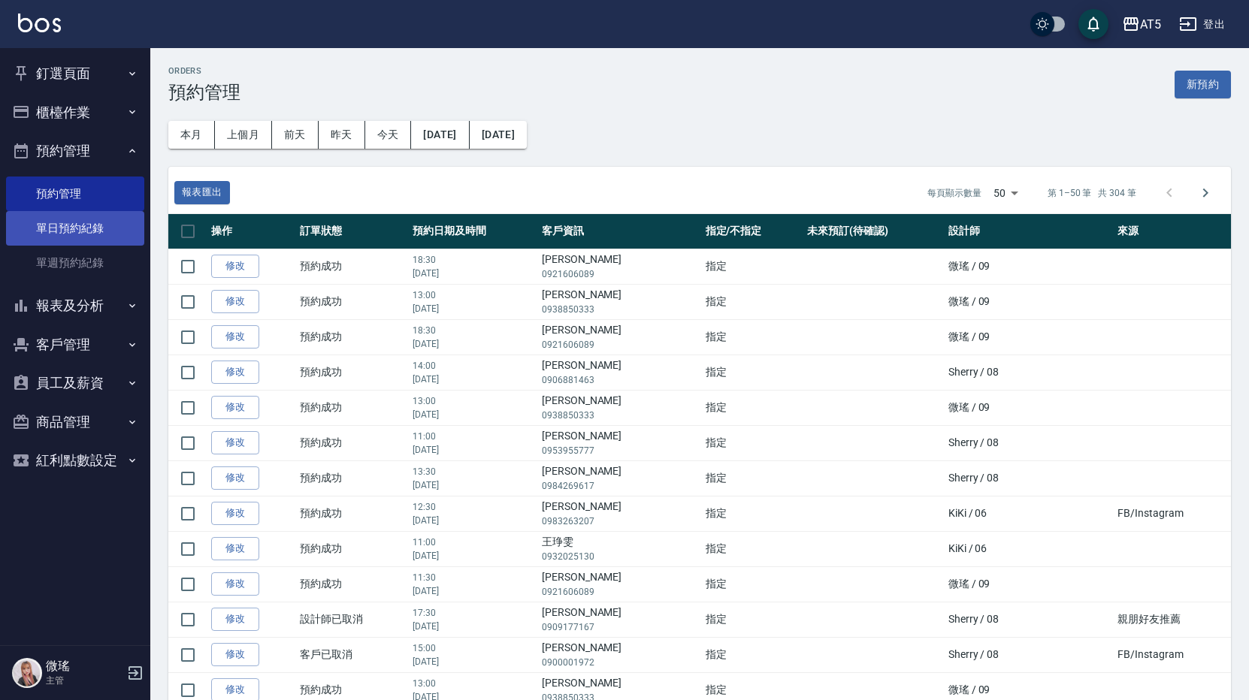
click at [101, 230] on link "單日預約紀錄" at bounding box center [75, 228] width 138 height 35
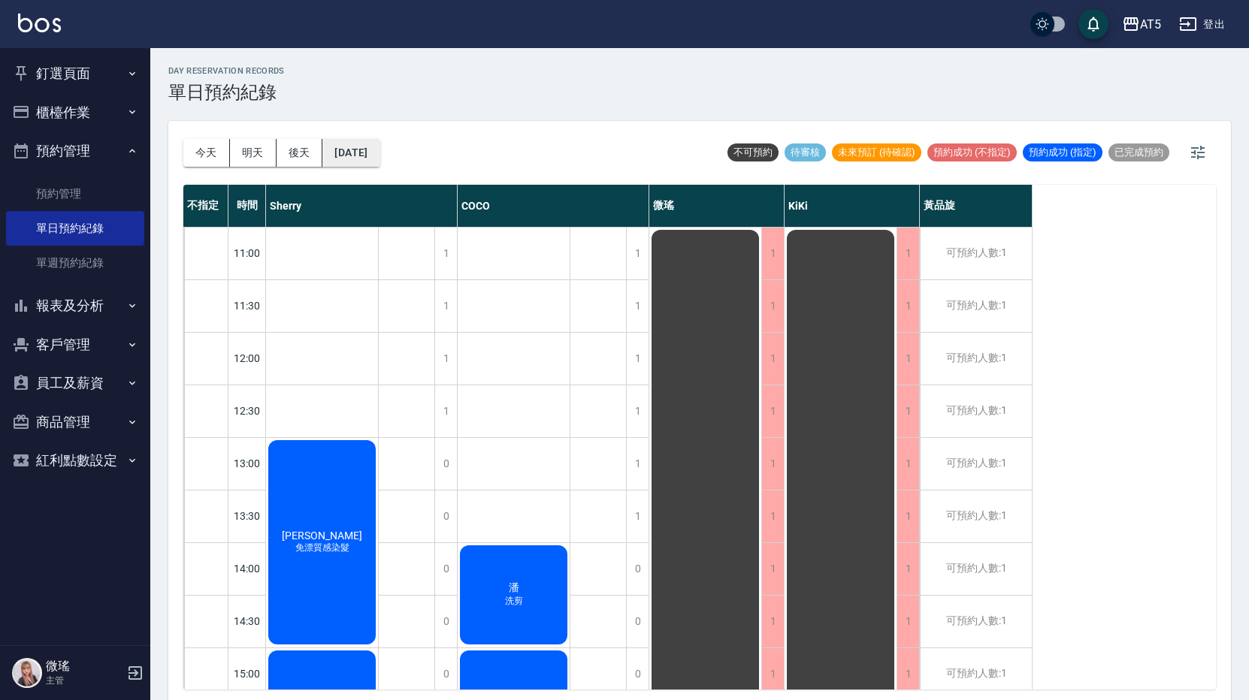
click at [380, 165] on button "[DATE]" at bounding box center [350, 153] width 57 height 28
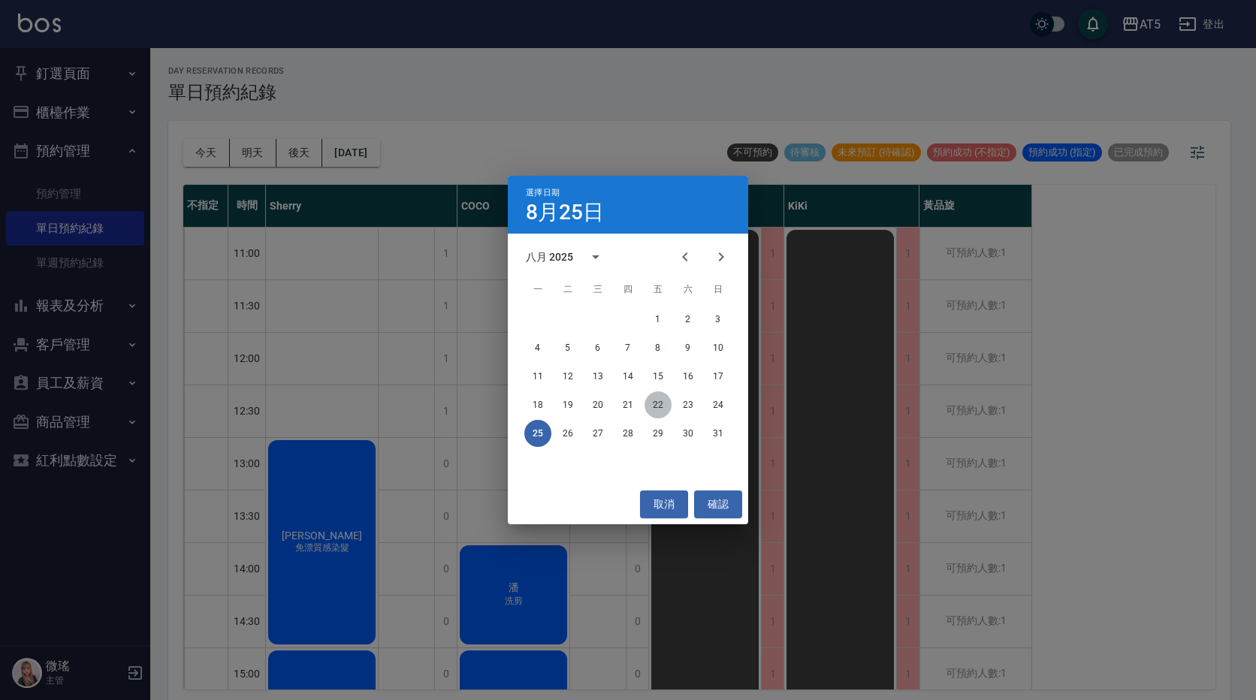
click at [664, 408] on button "22" at bounding box center [658, 405] width 27 height 27
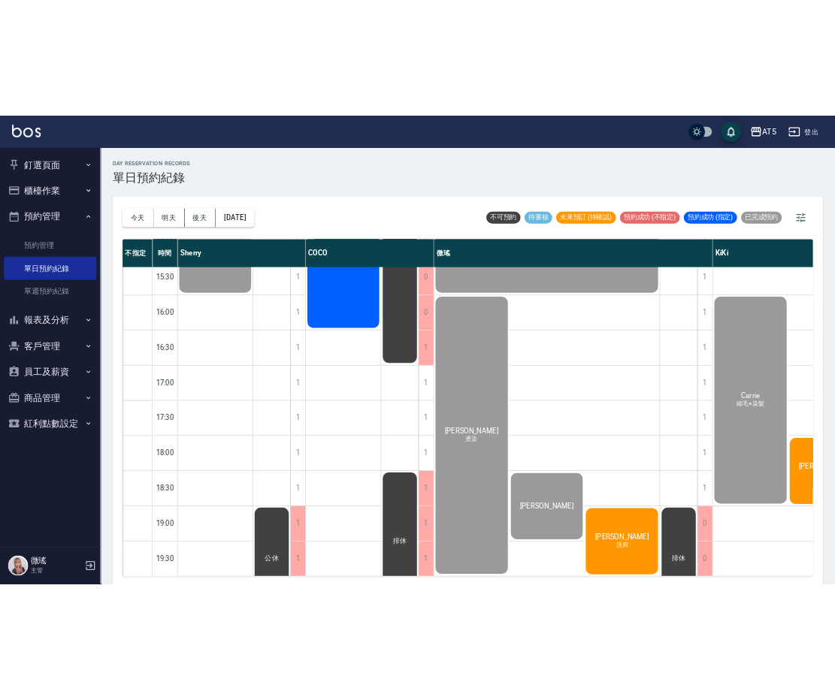
scroll to position [5, 0]
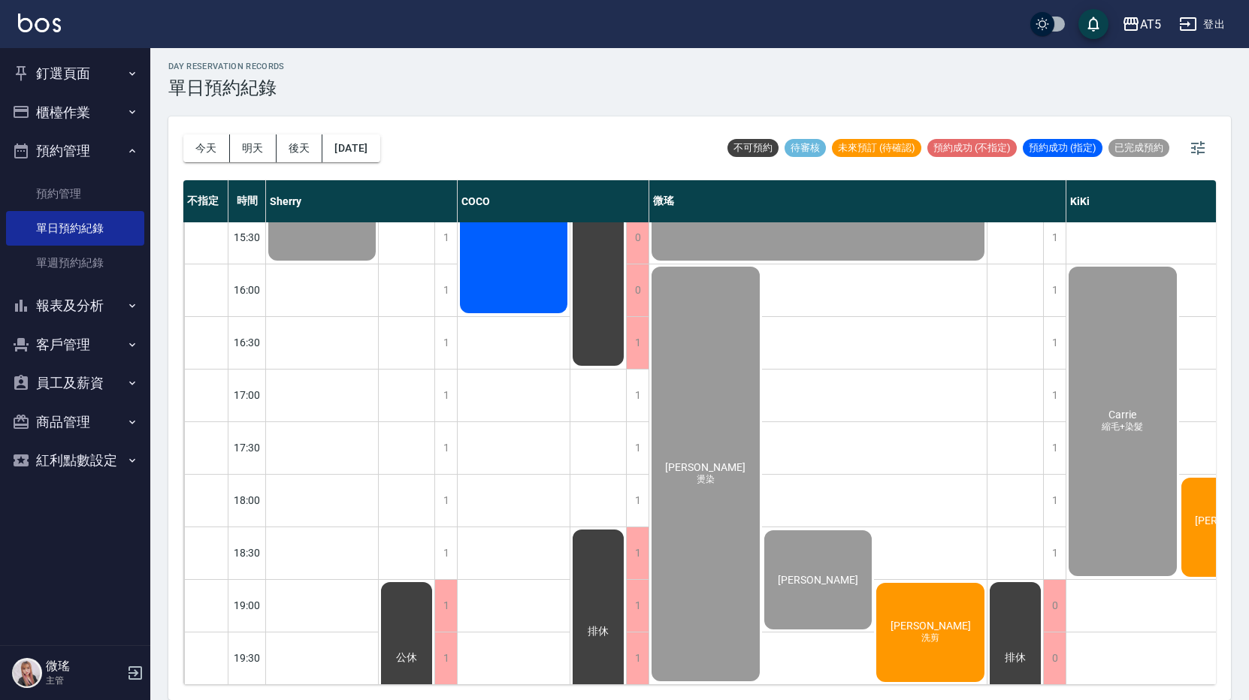
click at [926, 626] on html "AT5 登出 釘選頁面 打帳單 店家日報表 設計師日報表 設計師業績月報表 櫃檯作業 打帳單 帳單列表 現金收支登錄 高階收支登錄 材料自購登錄 每日結帳 排…" at bounding box center [624, 347] width 1249 height 705
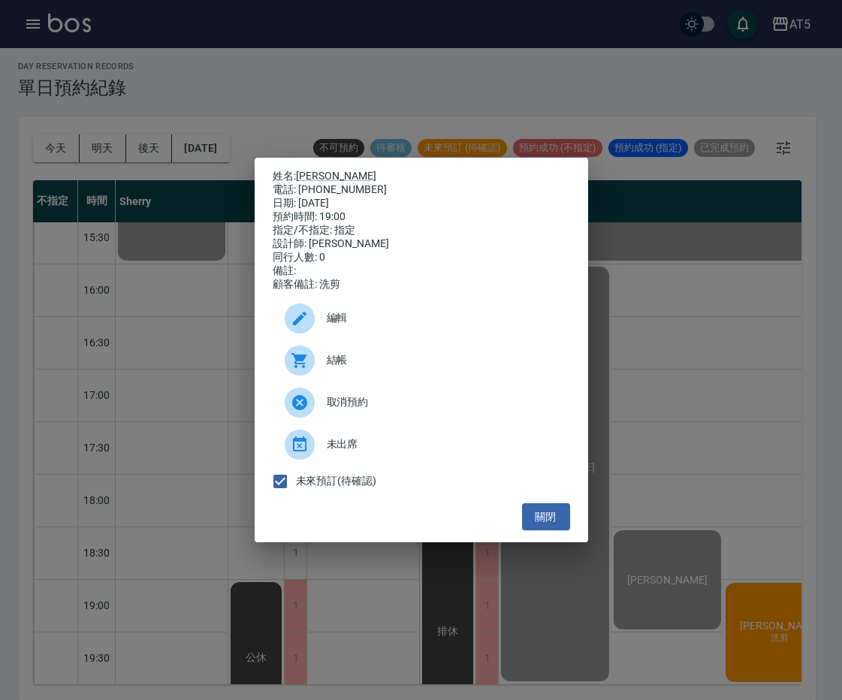
click at [329, 319] on span "編輯" at bounding box center [442, 318] width 231 height 16
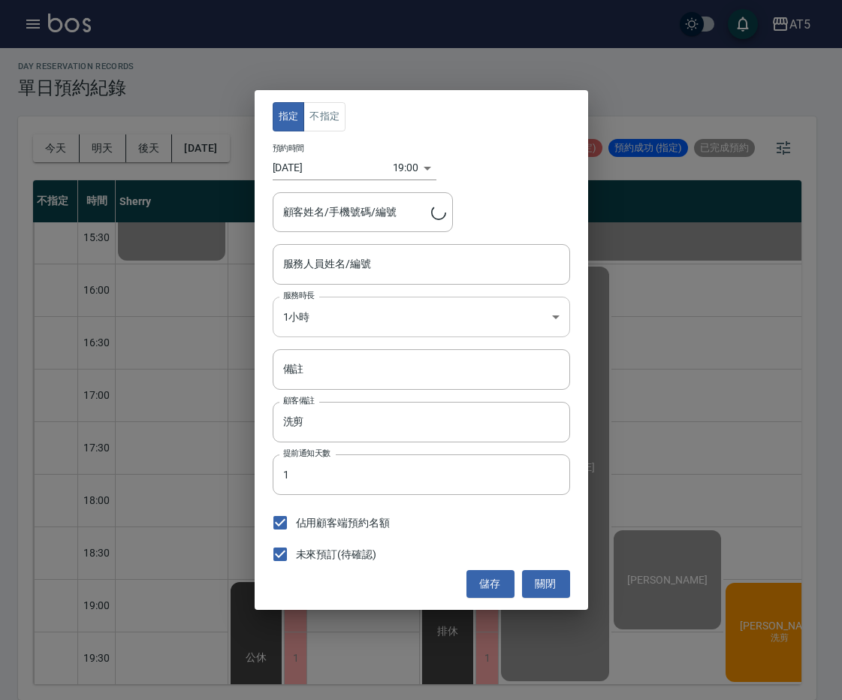
type input "陳先生/0987396870"
type input "Wei-09"
click at [285, 517] on input "佔用顧客端預約名額" at bounding box center [281, 523] width 32 height 32
checkbox input "false"
click at [277, 560] on input "未來預訂(待確認)" at bounding box center [281, 555] width 32 height 32
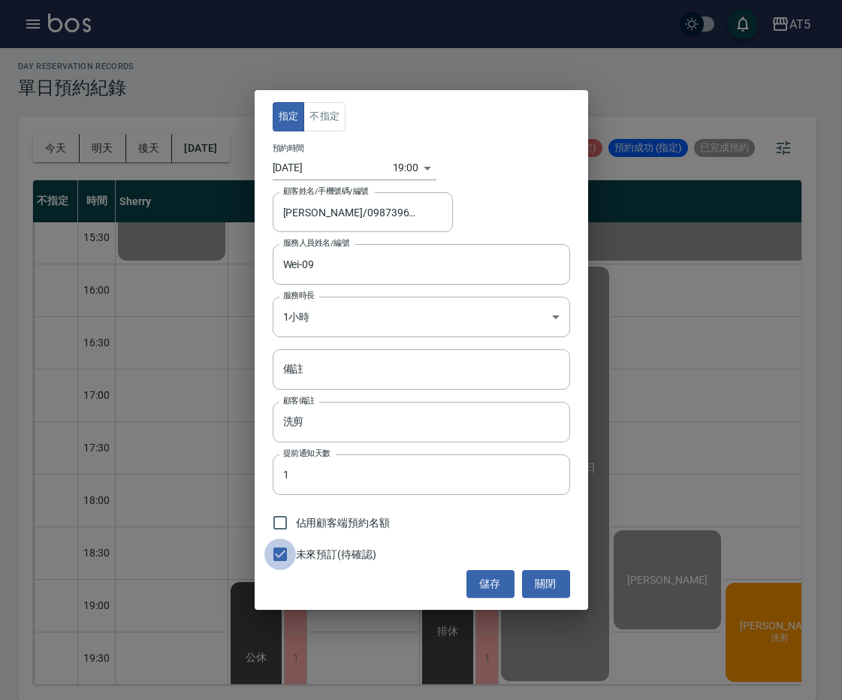
checkbox input "false"
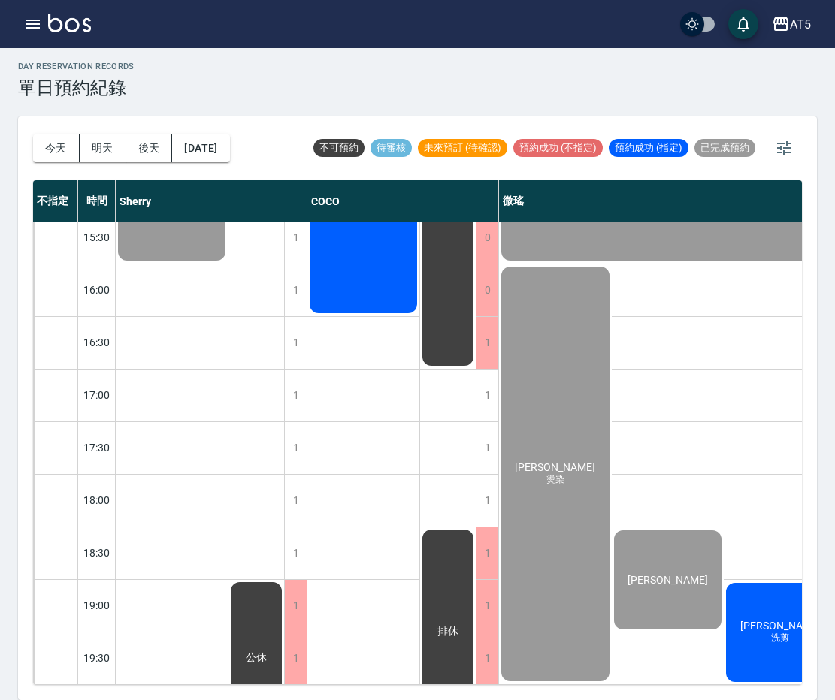
click at [771, 640] on div "[PERSON_NAME]先生 洗剪" at bounding box center [780, 633] width 113 height 104
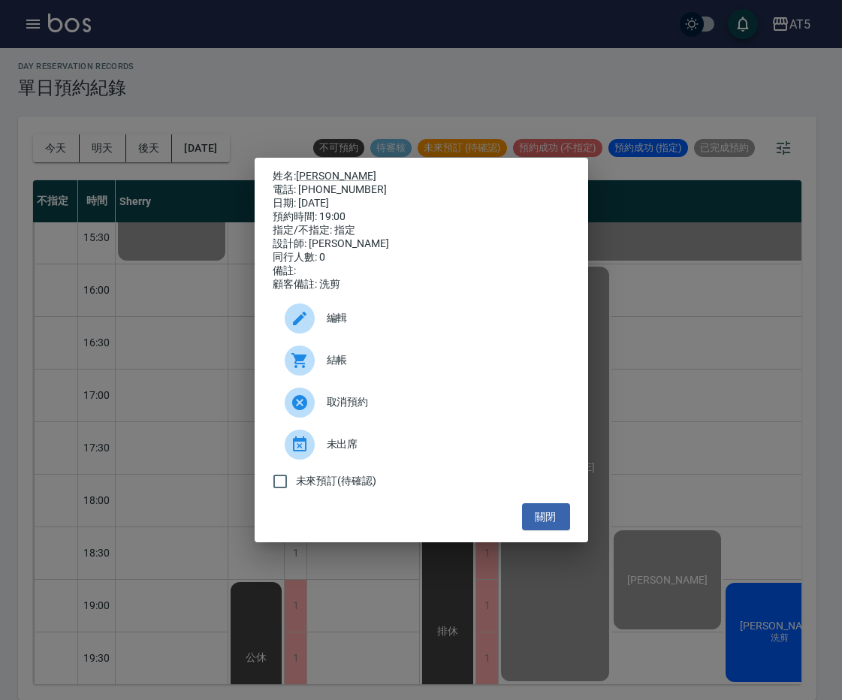
click at [338, 325] on span "編輯" at bounding box center [442, 318] width 231 height 16
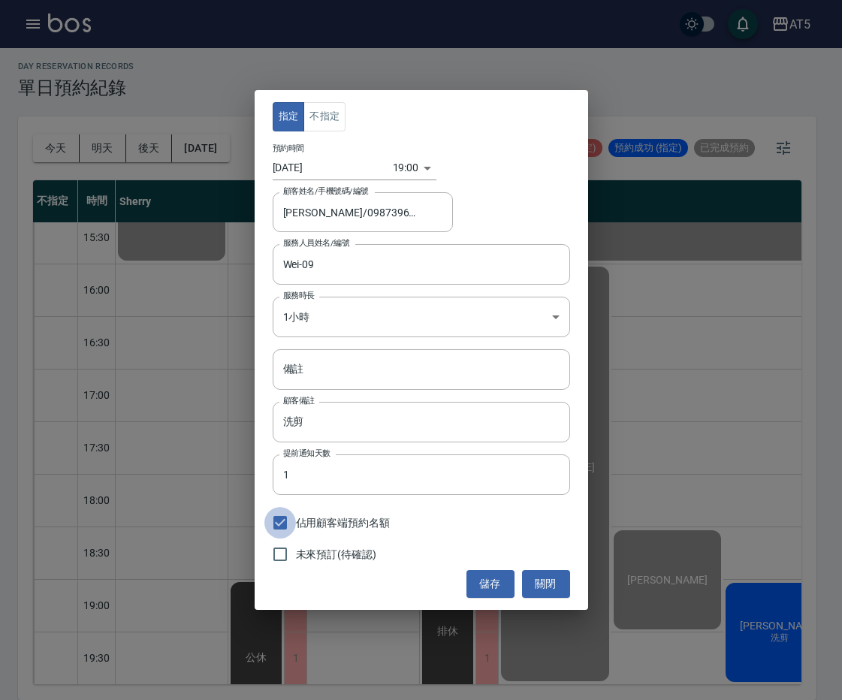
click at [289, 526] on input "佔用顧客端預約名額" at bounding box center [281, 523] width 32 height 32
checkbox input "false"
click at [500, 588] on button "儲存" at bounding box center [491, 584] width 48 height 28
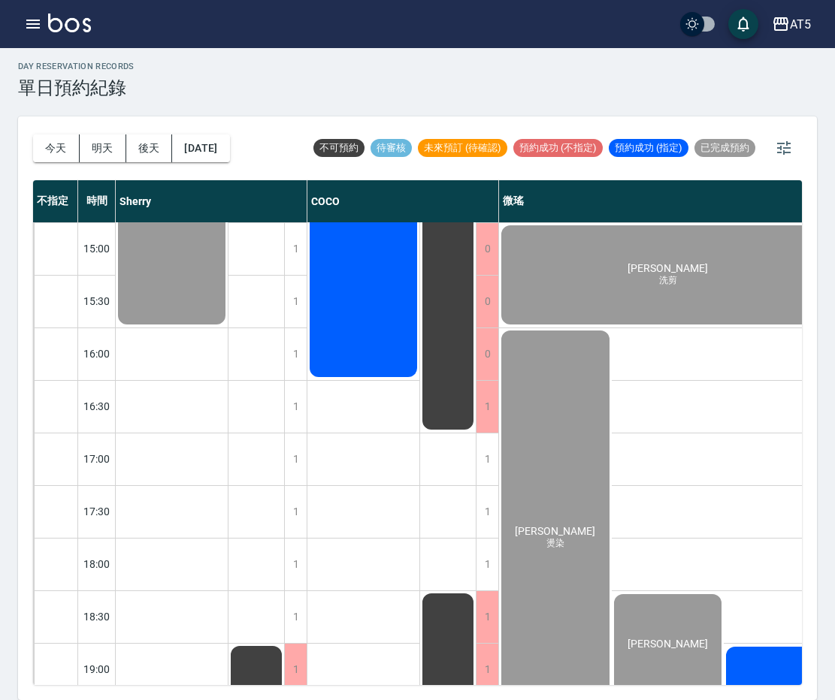
scroll to position [496, 0]
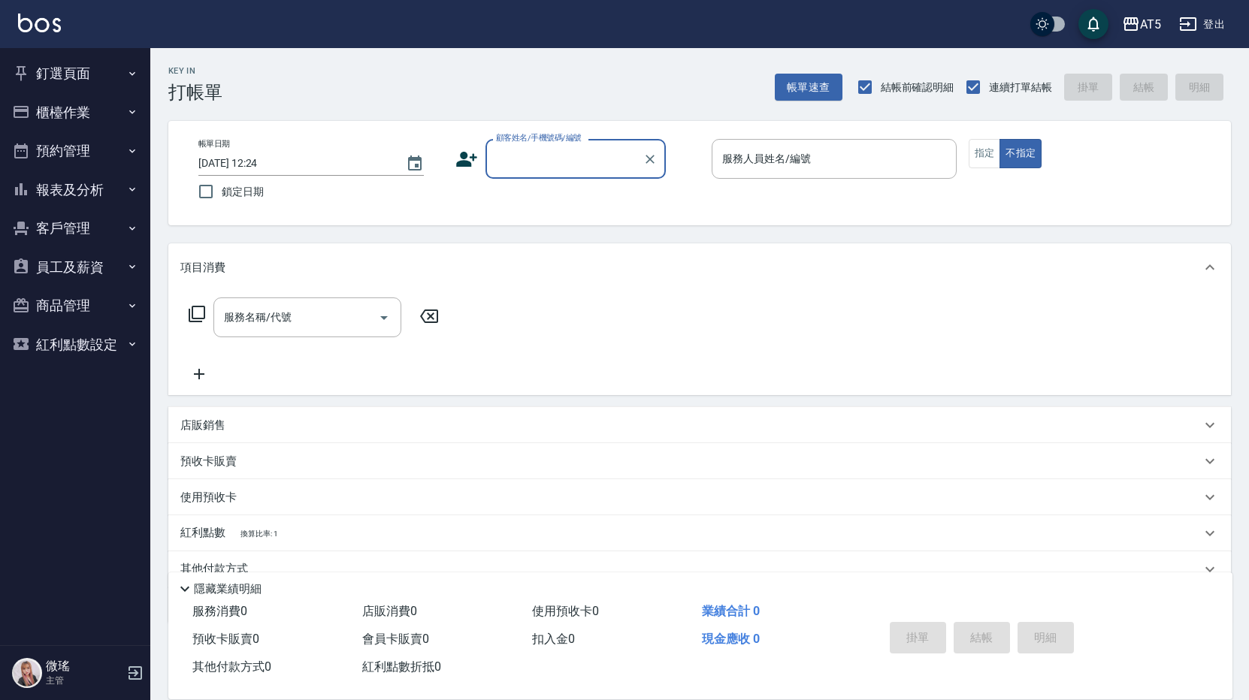
click at [69, 144] on button "預約管理" at bounding box center [75, 151] width 138 height 39
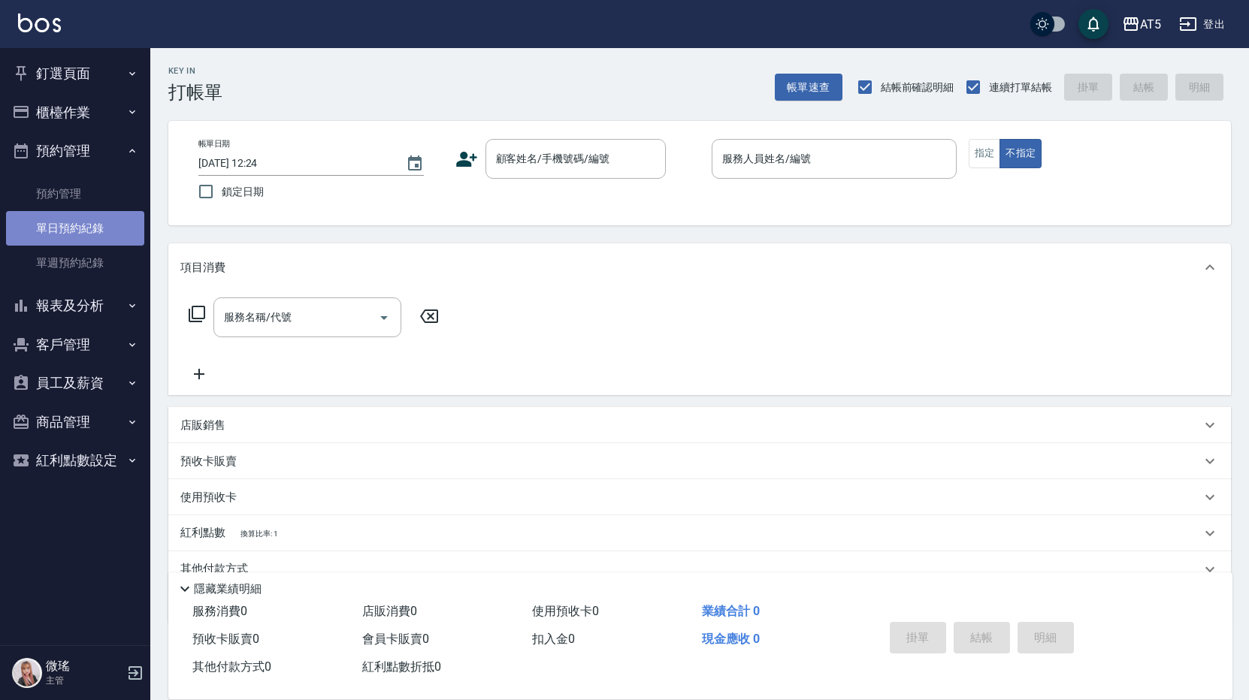
click at [104, 225] on link "單日預約紀錄" at bounding box center [75, 228] width 138 height 35
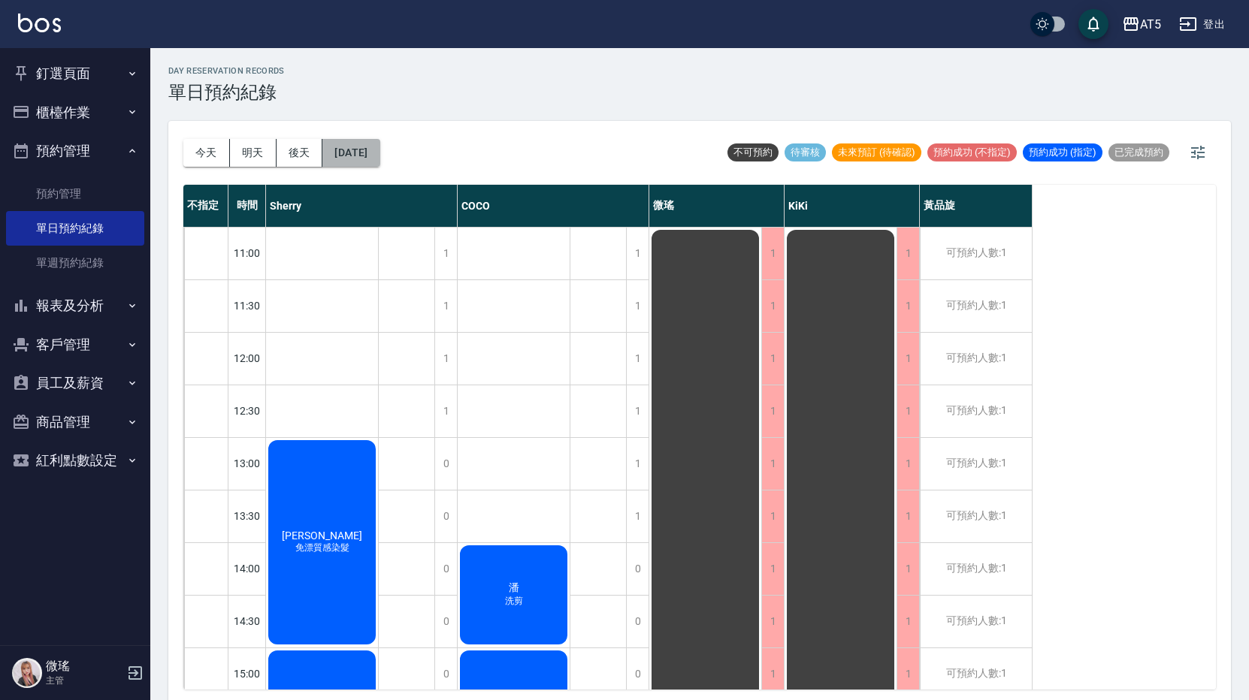
click at [380, 150] on button "[DATE]" at bounding box center [350, 153] width 57 height 28
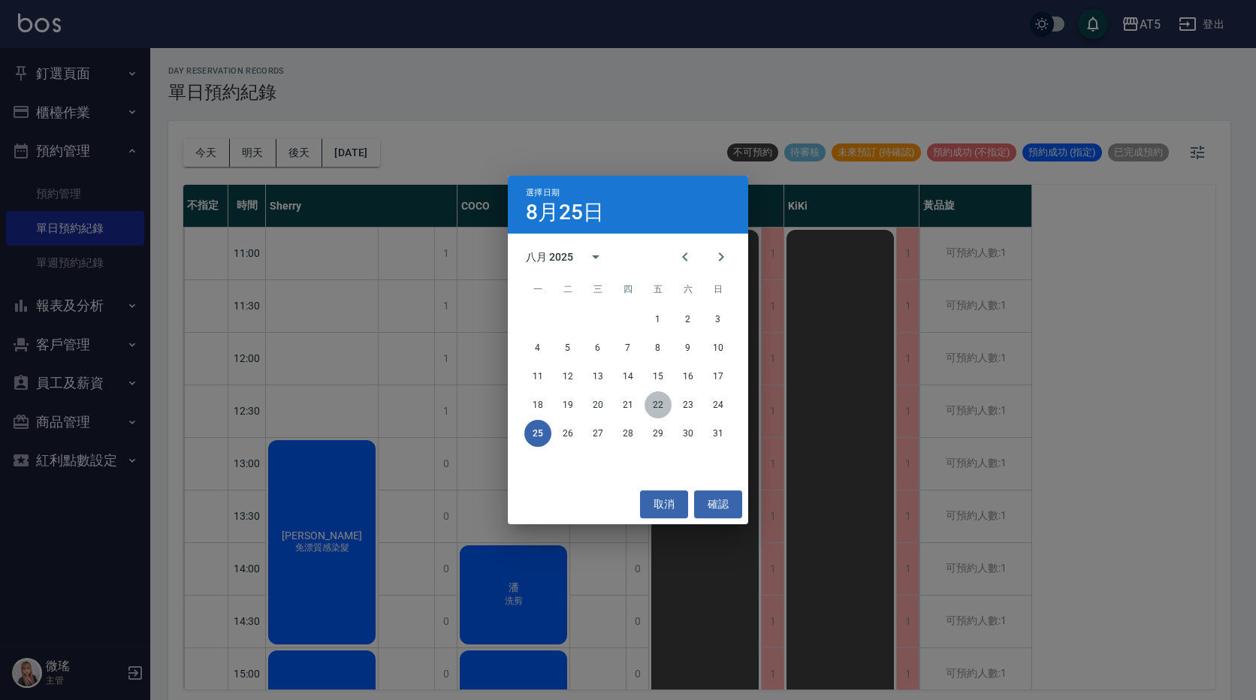
click at [664, 413] on button "22" at bounding box center [658, 405] width 27 height 27
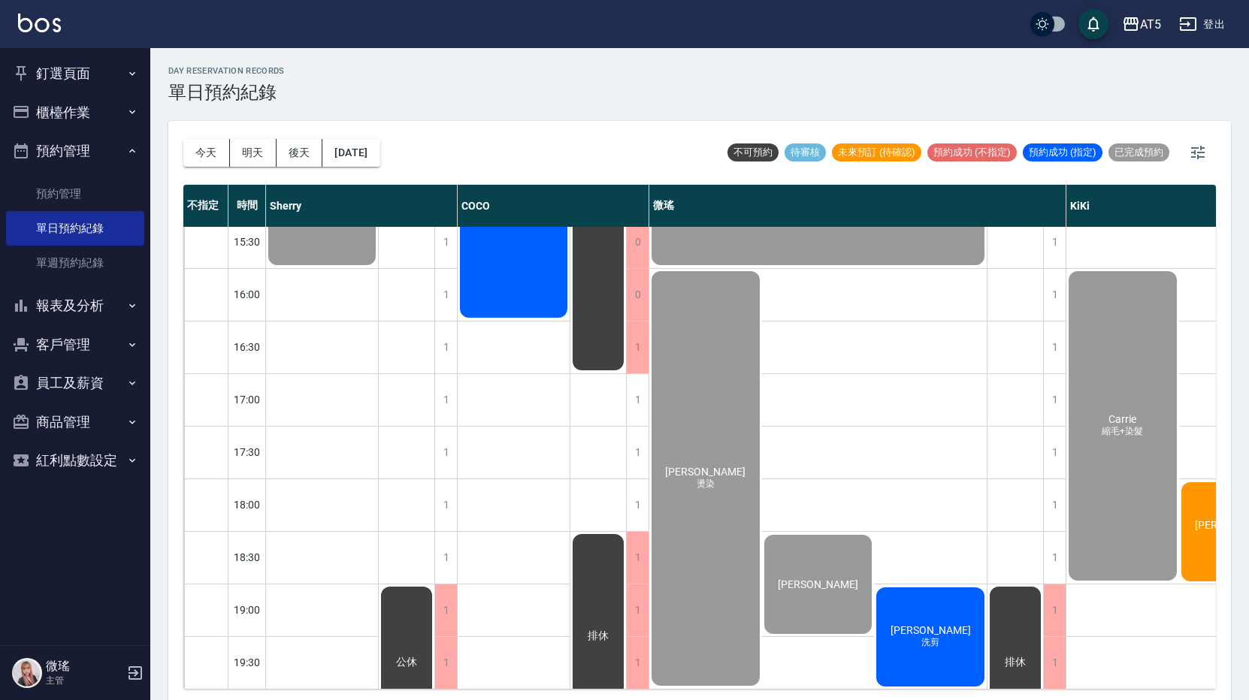
scroll to position [496, 0]
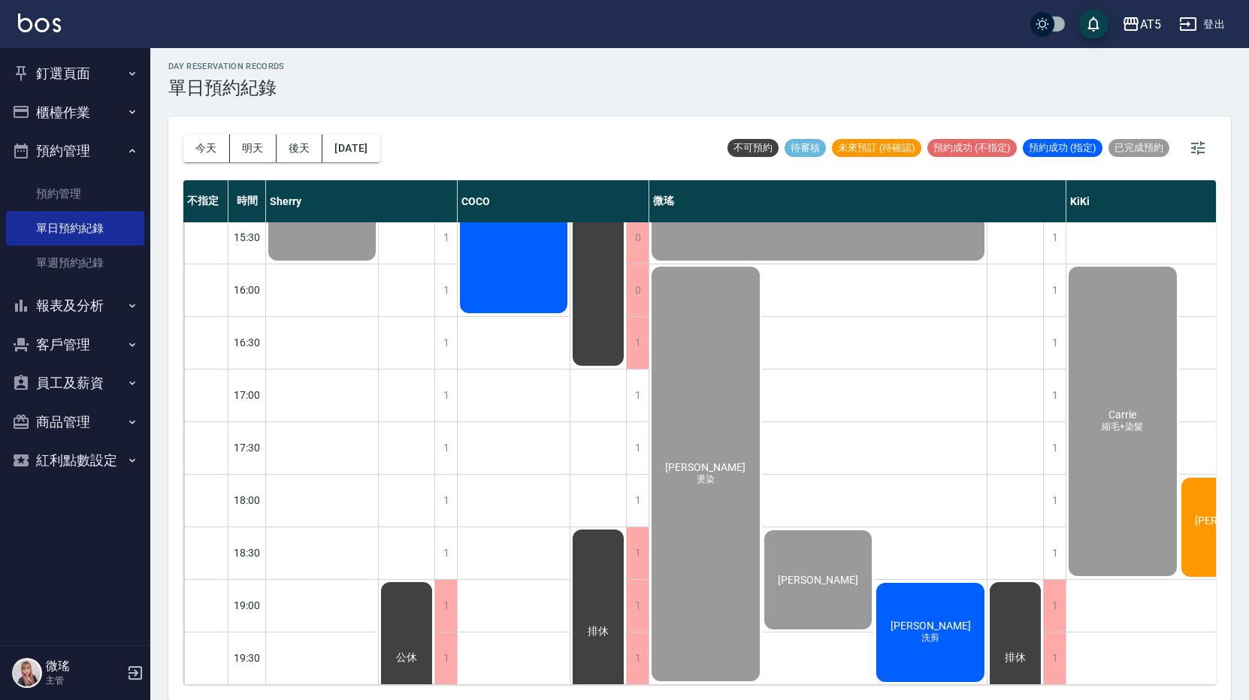
drag, startPoint x: 954, startPoint y: 625, endPoint x: 912, endPoint y: 637, distance: 43.0
click at [912, 637] on div "[PERSON_NAME]先生 洗剪" at bounding box center [930, 633] width 113 height 104
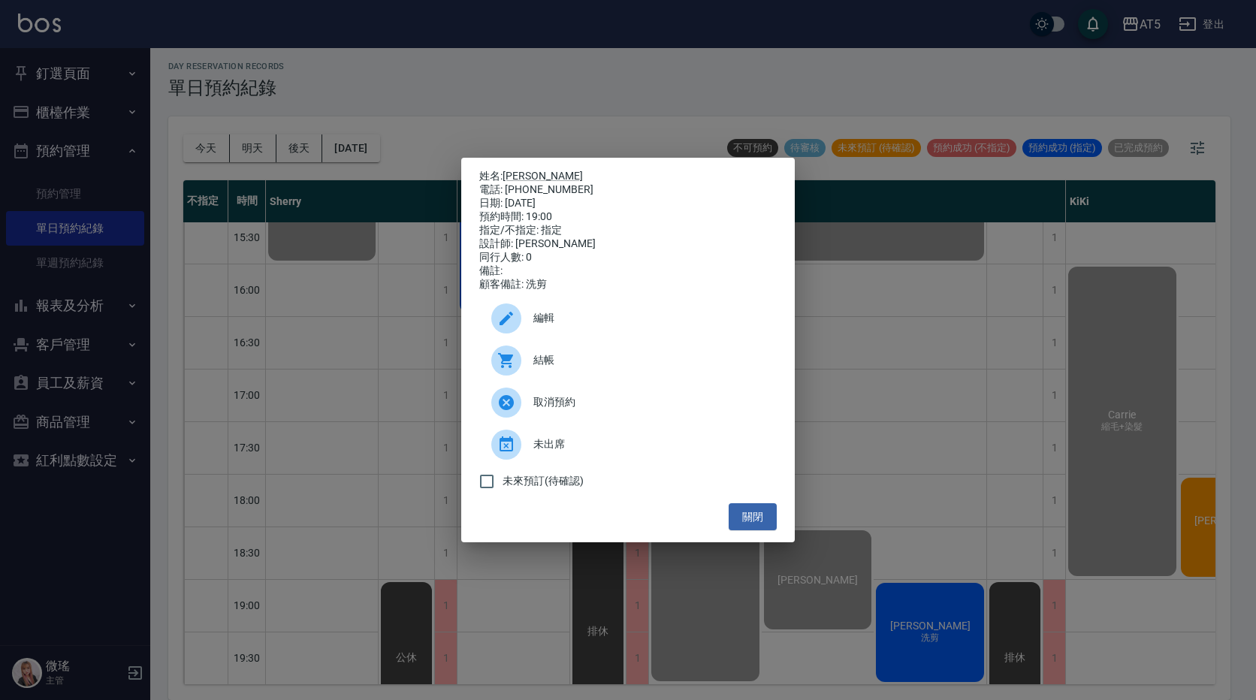
click at [513, 412] on icon at bounding box center [506, 403] width 18 height 18
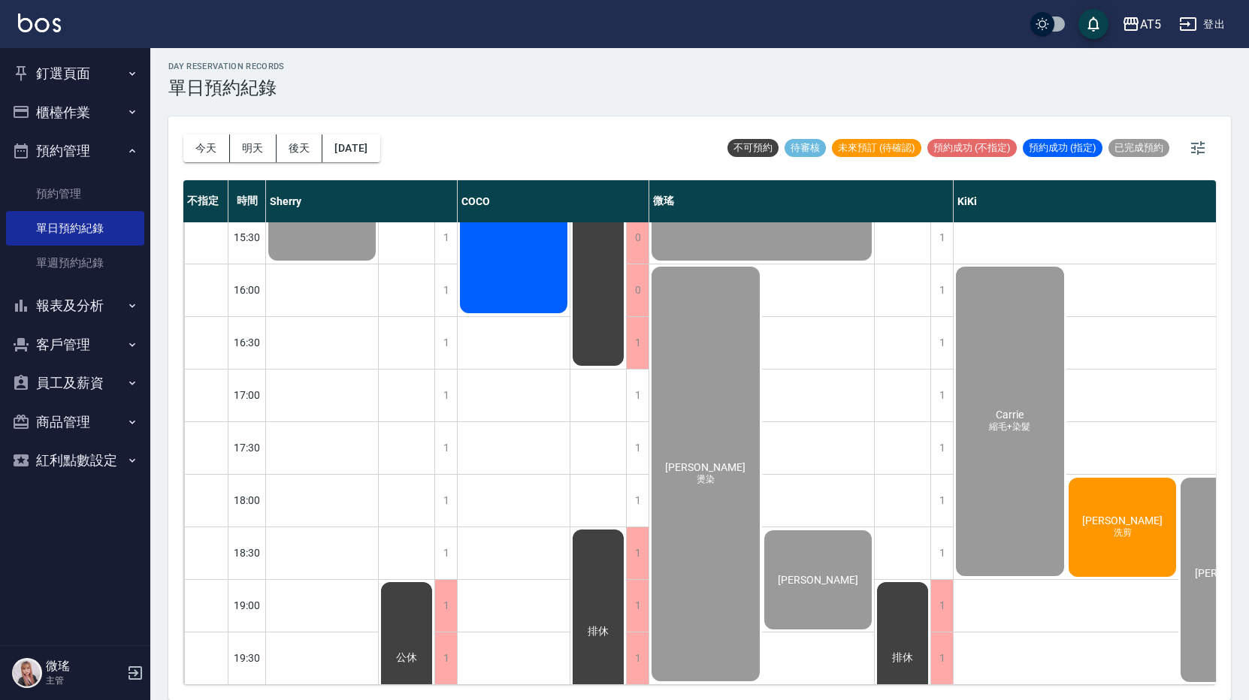
scroll to position [271, 0]
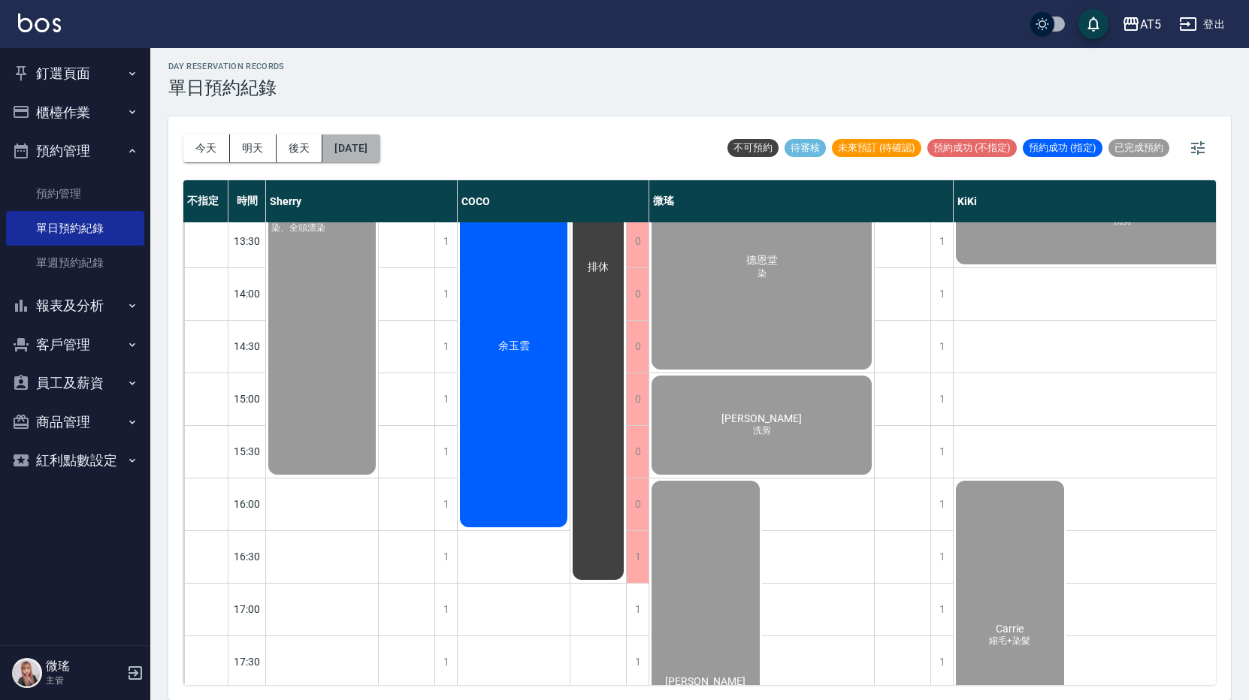
click at [380, 139] on button "[DATE]" at bounding box center [350, 149] width 57 height 28
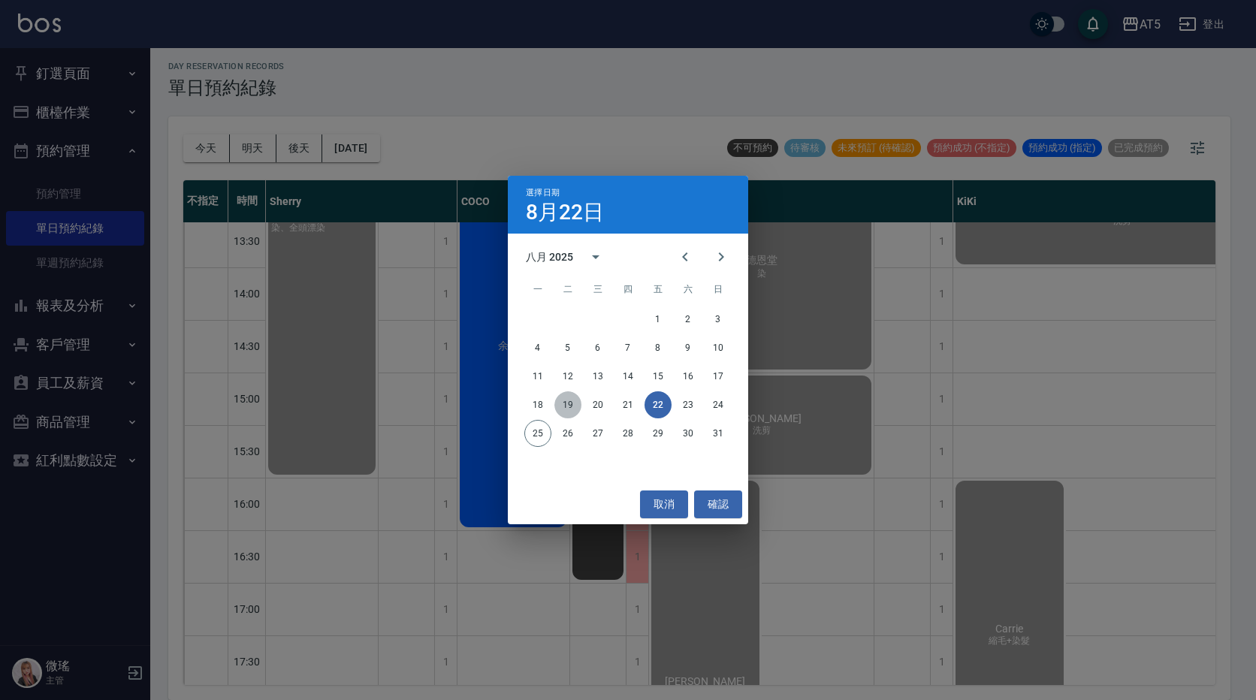
click at [575, 401] on button "19" at bounding box center [568, 405] width 27 height 27
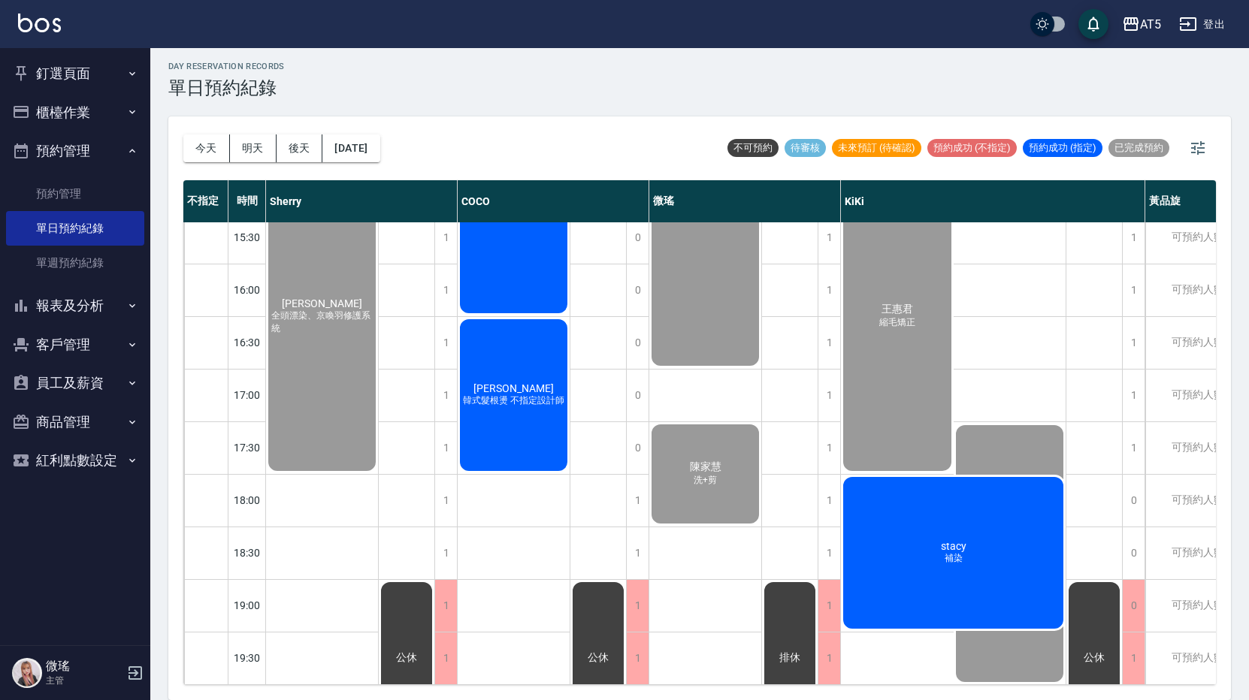
scroll to position [346, 0]
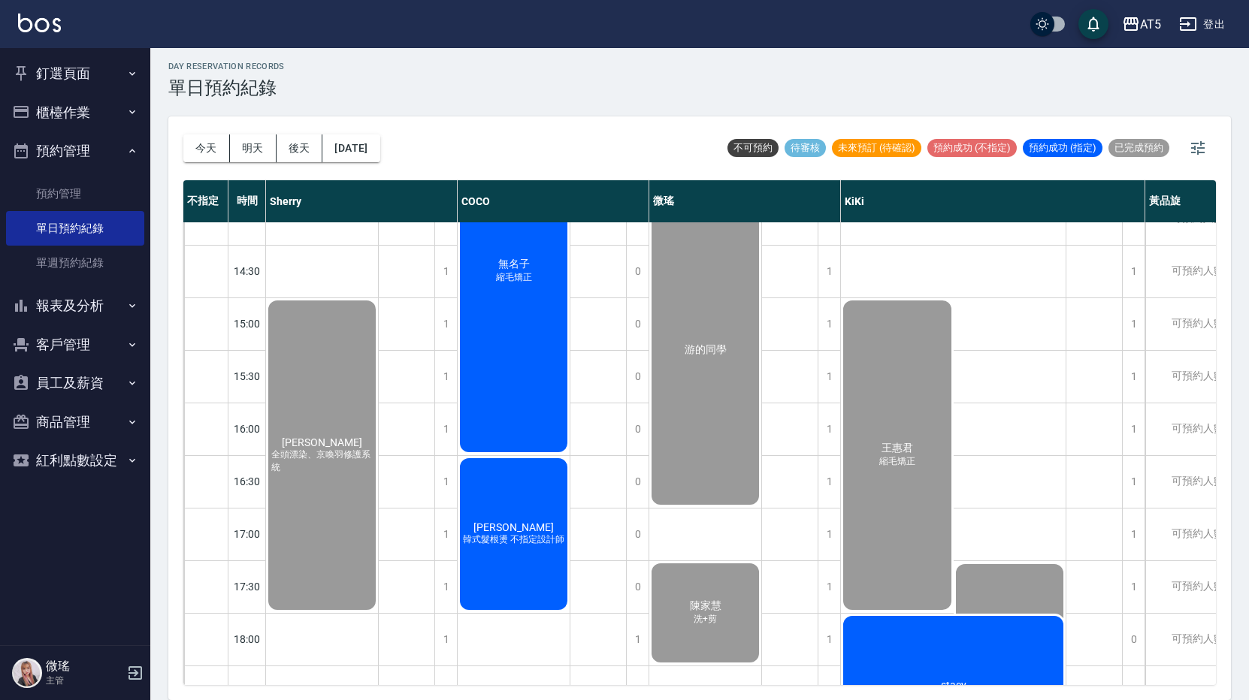
drag, startPoint x: 525, startPoint y: 322, endPoint x: 508, endPoint y: 278, distance: 47.6
drag, startPoint x: 508, startPoint y: 278, endPoint x: 516, endPoint y: 240, distance: 38.3
click at [378, 86] on div "無名子 縮毛矯正" at bounding box center [322, 35] width 112 height 104
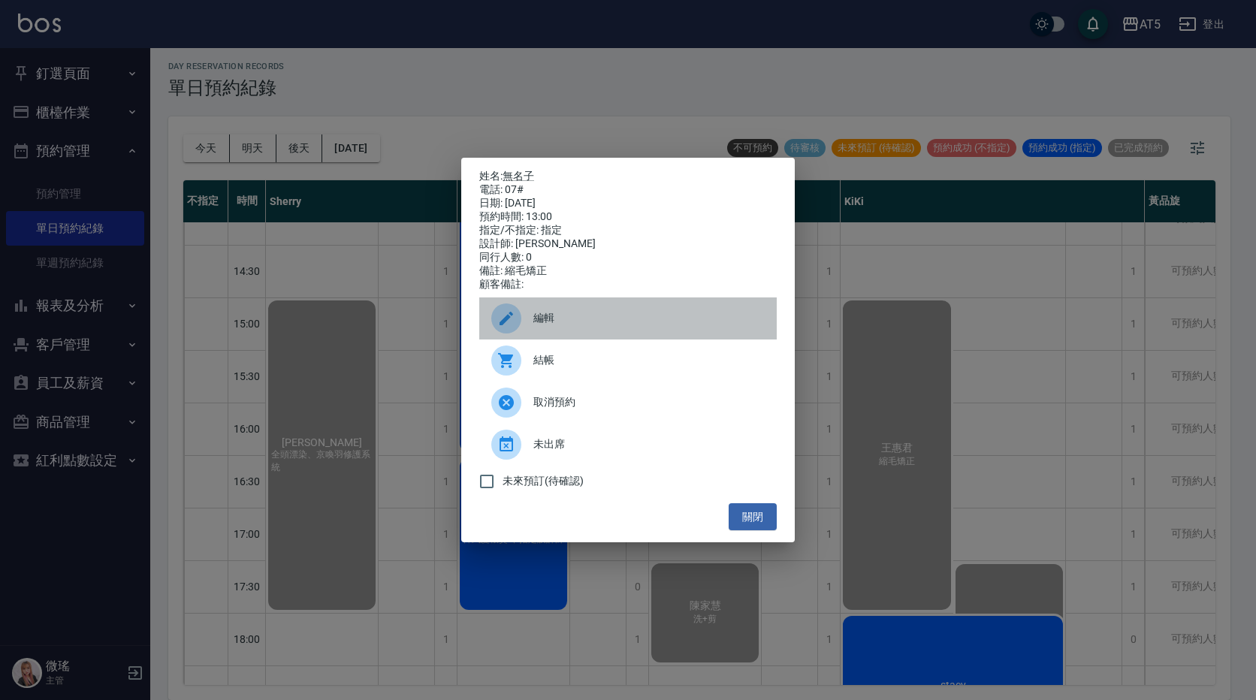
click at [542, 324] on span "編輯" at bounding box center [649, 318] width 231 height 16
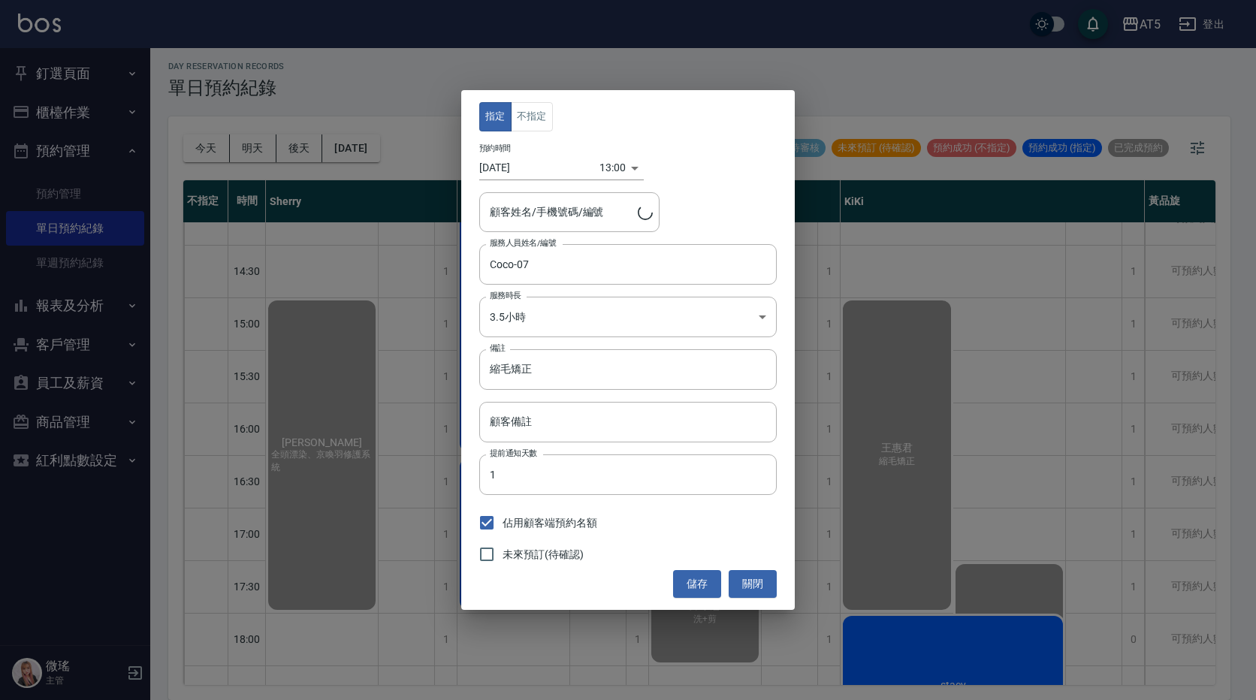
type input "無名子/07#"
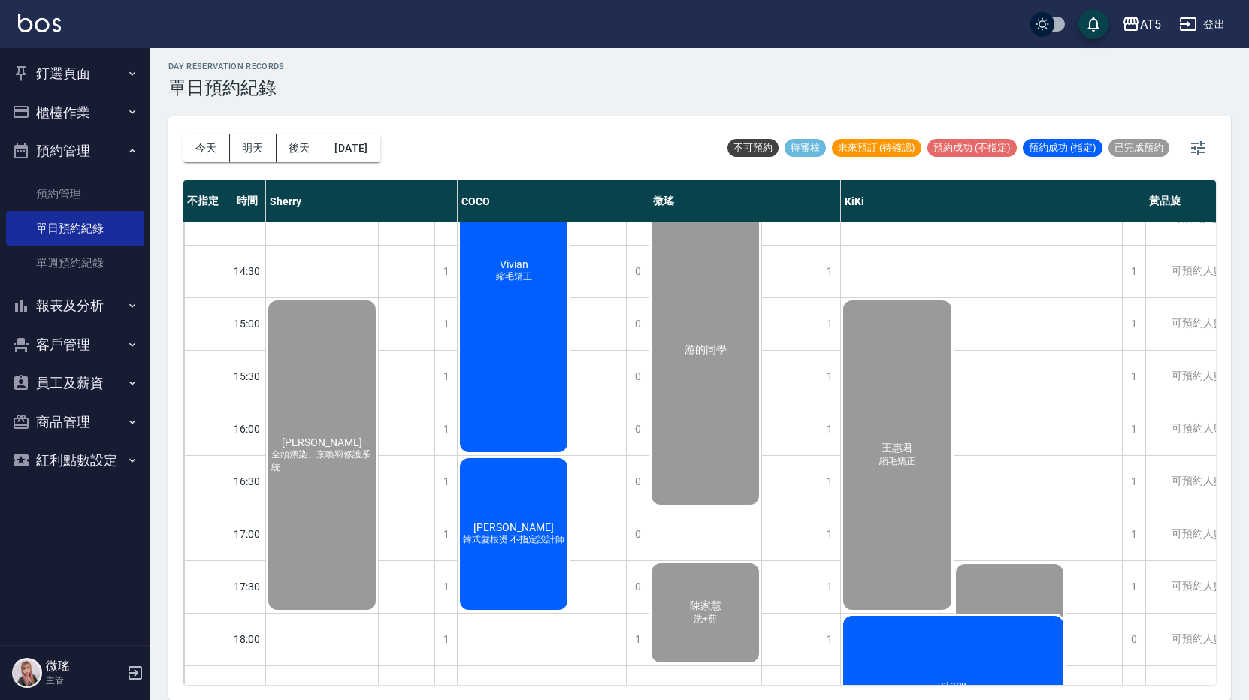
click at [378, 86] on div "洪 韓式髮根燙 不指定設計師" at bounding box center [322, 35] width 112 height 104
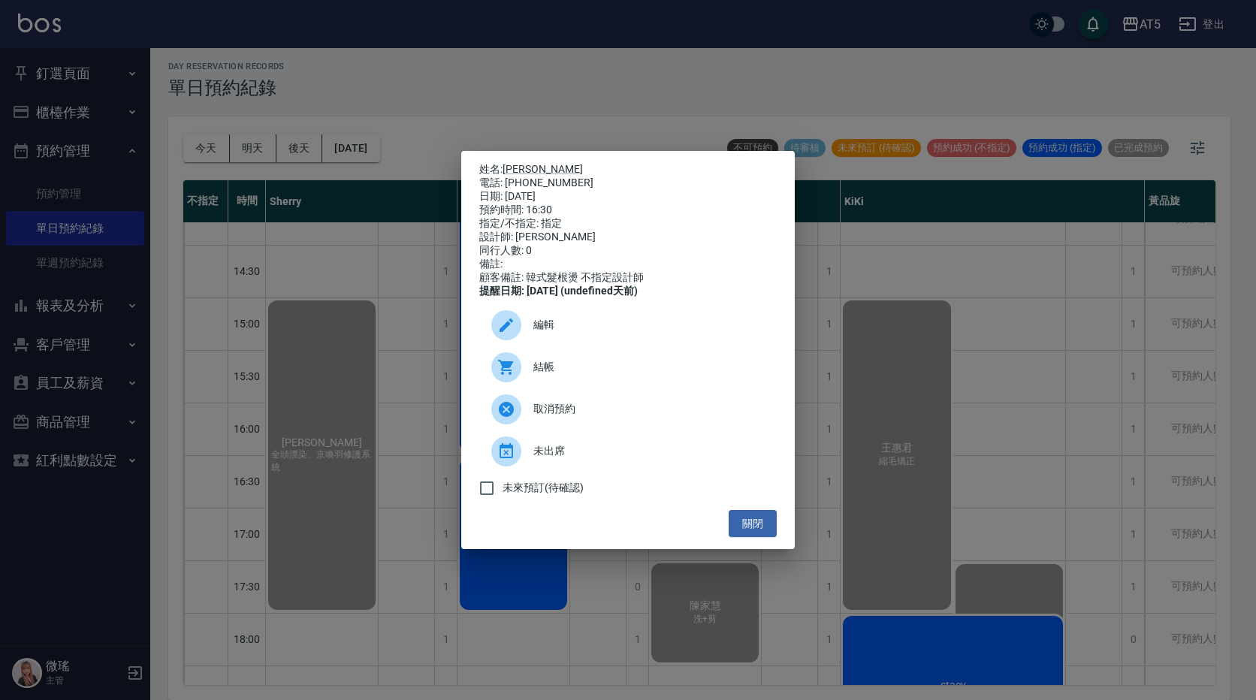
click at [558, 333] on span "編輯" at bounding box center [649, 325] width 231 height 16
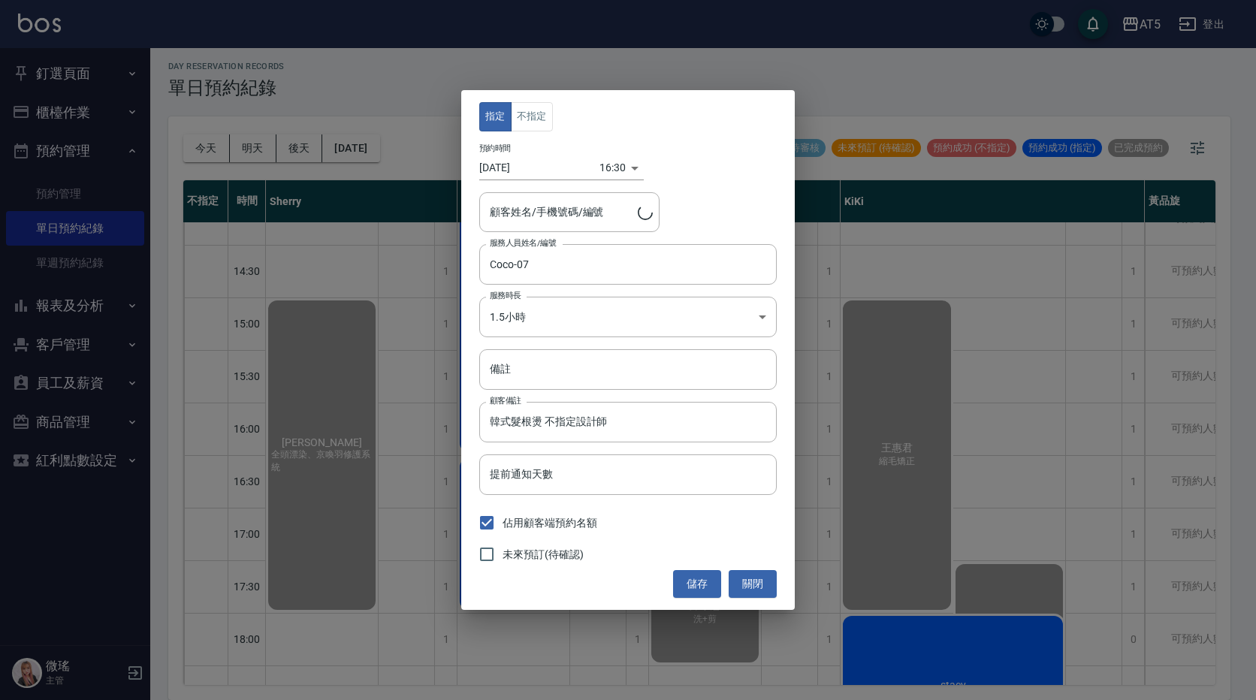
type input "洪/0966682216"
click at [852, 56] on div "指定 不指定 預約時間 [DATE] 16:30 1755592200000 顧客姓名/手機號碼/編號 [PERSON_NAME]/0966682216 顧客…" at bounding box center [628, 350] width 1256 height 700
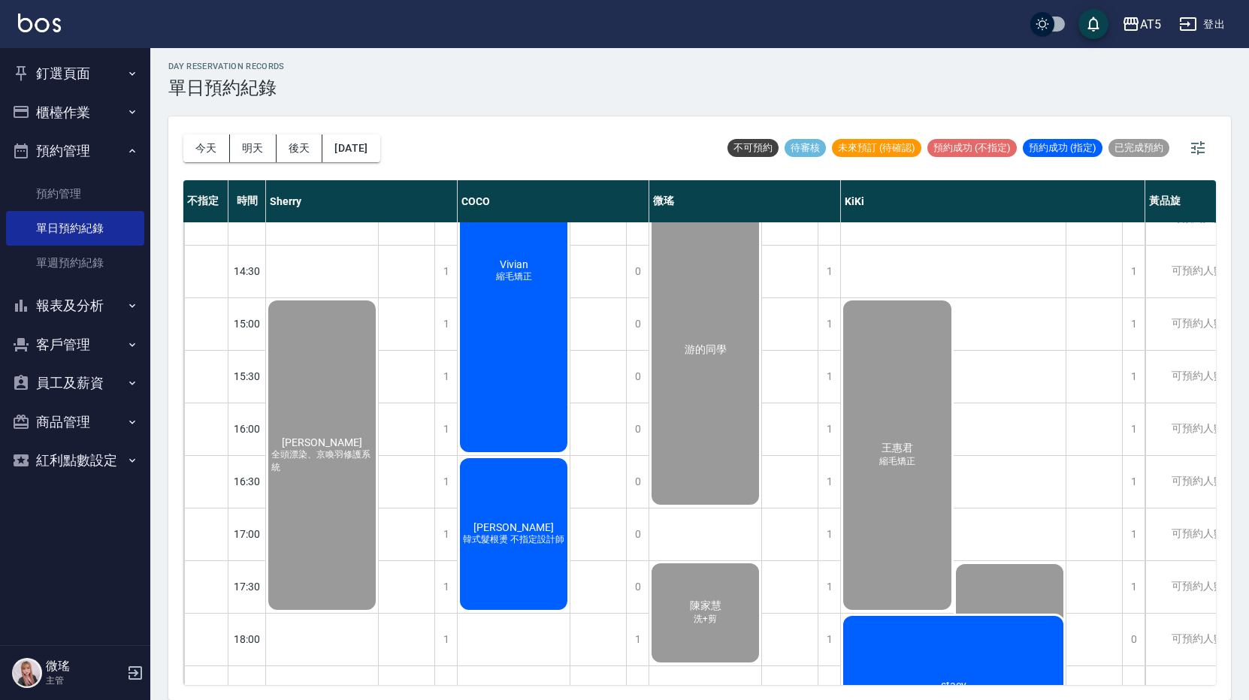
click at [69, 305] on button "報表及分析" at bounding box center [75, 305] width 138 height 39
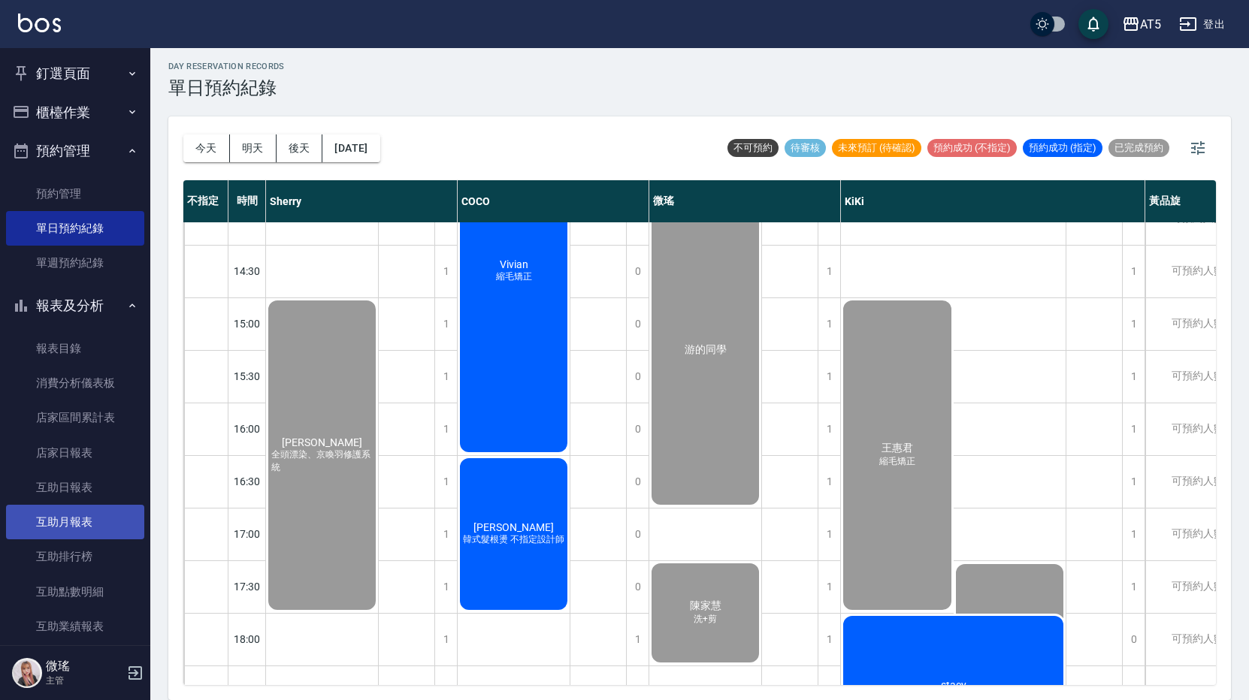
scroll to position [225, 0]
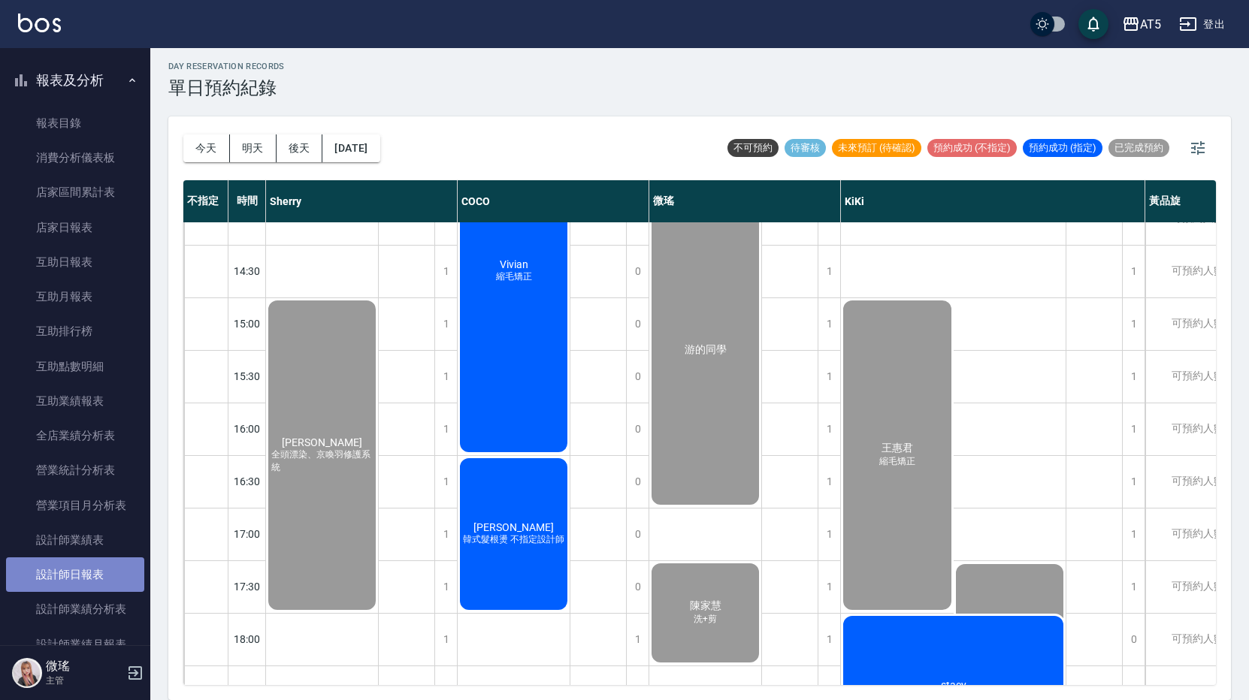
click at [78, 570] on link "設計師日報表" at bounding box center [75, 575] width 138 height 35
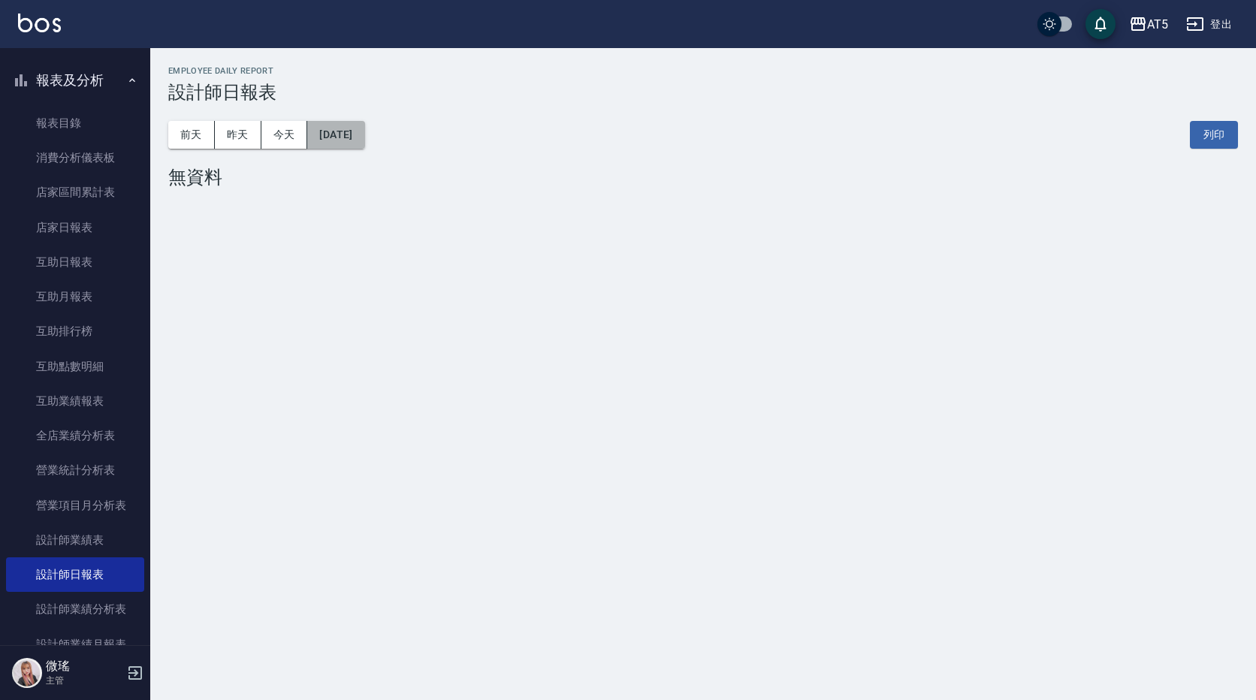
click at [361, 130] on button "[DATE]" at bounding box center [335, 135] width 57 height 28
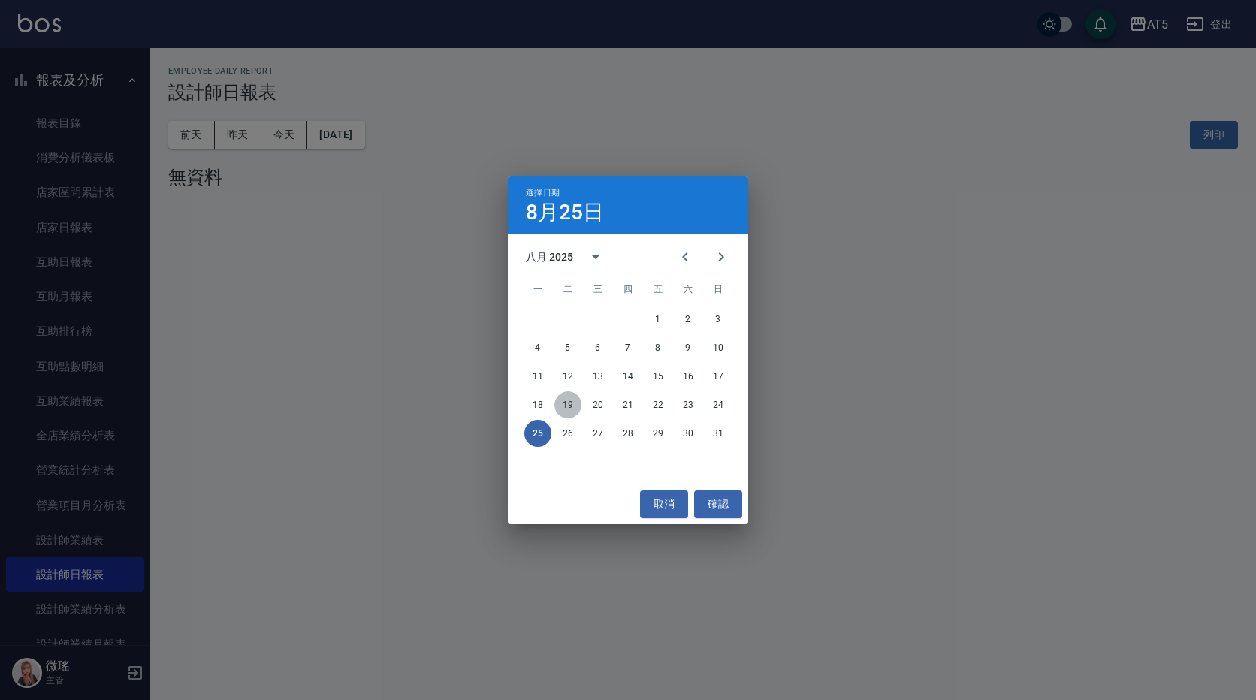
click at [576, 404] on button "19" at bounding box center [568, 405] width 27 height 27
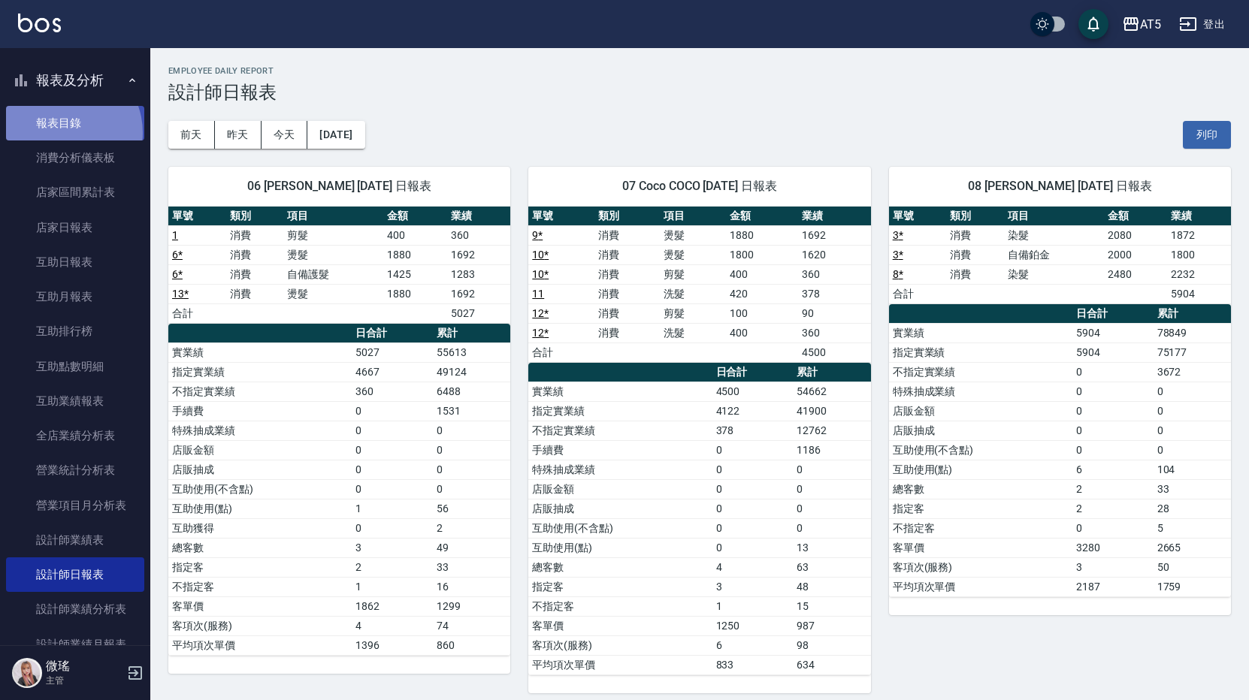
click at [62, 133] on link "報表目錄" at bounding box center [75, 123] width 138 height 35
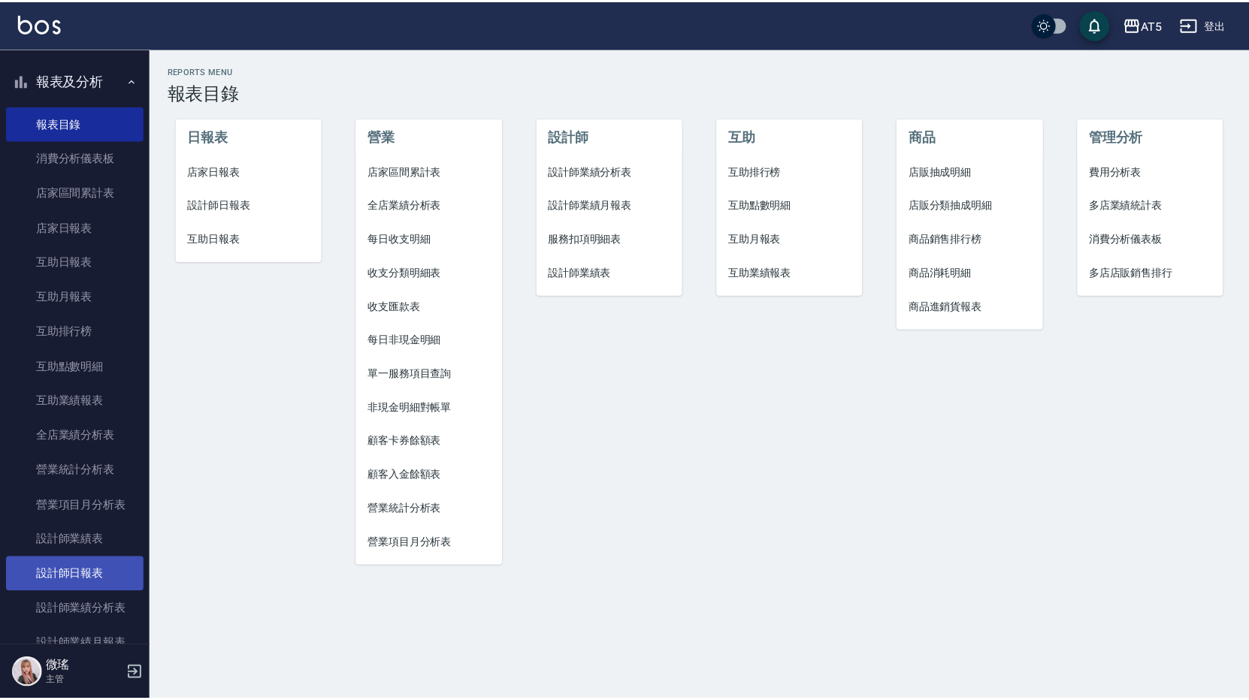
scroll to position [451, 0]
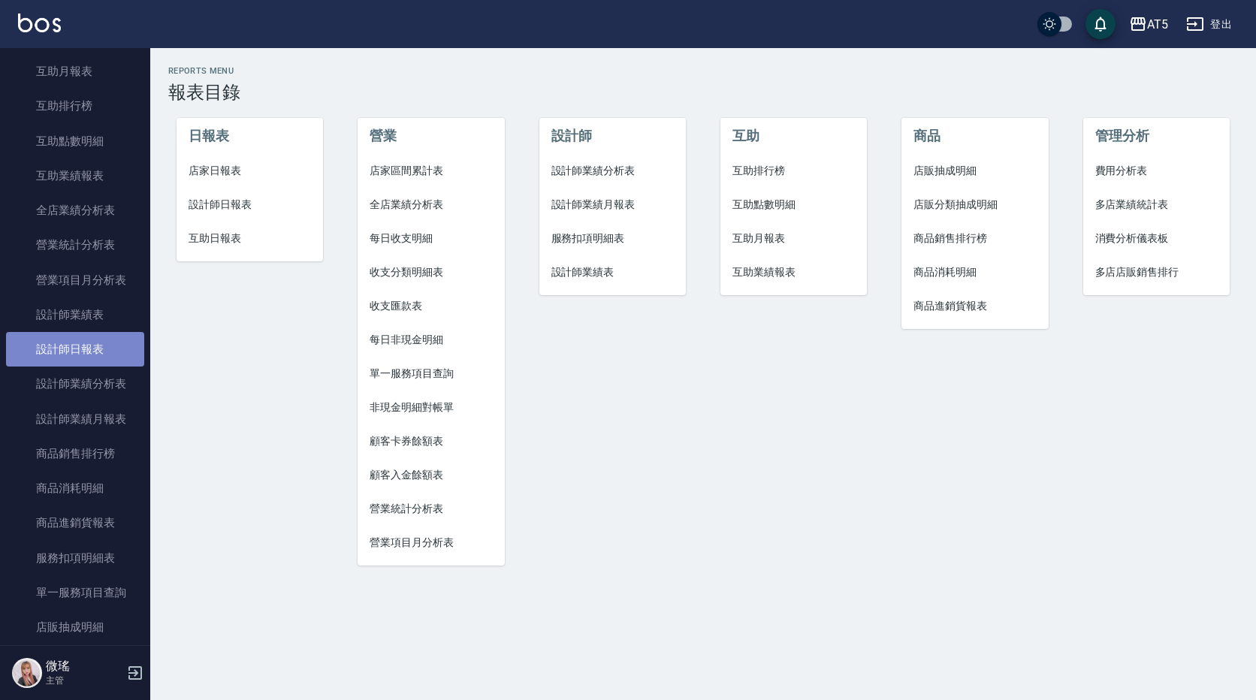
click at [90, 362] on link "設計師日報表" at bounding box center [75, 349] width 138 height 35
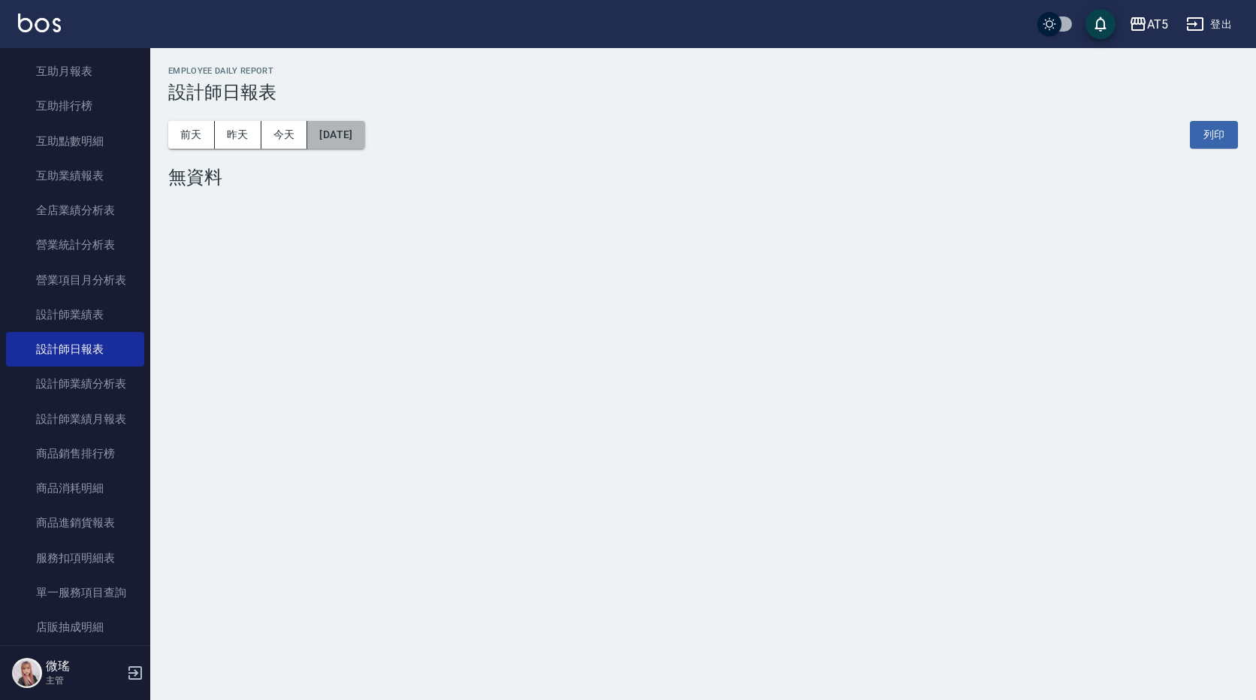
click at [345, 130] on button "[DATE]" at bounding box center [335, 135] width 57 height 28
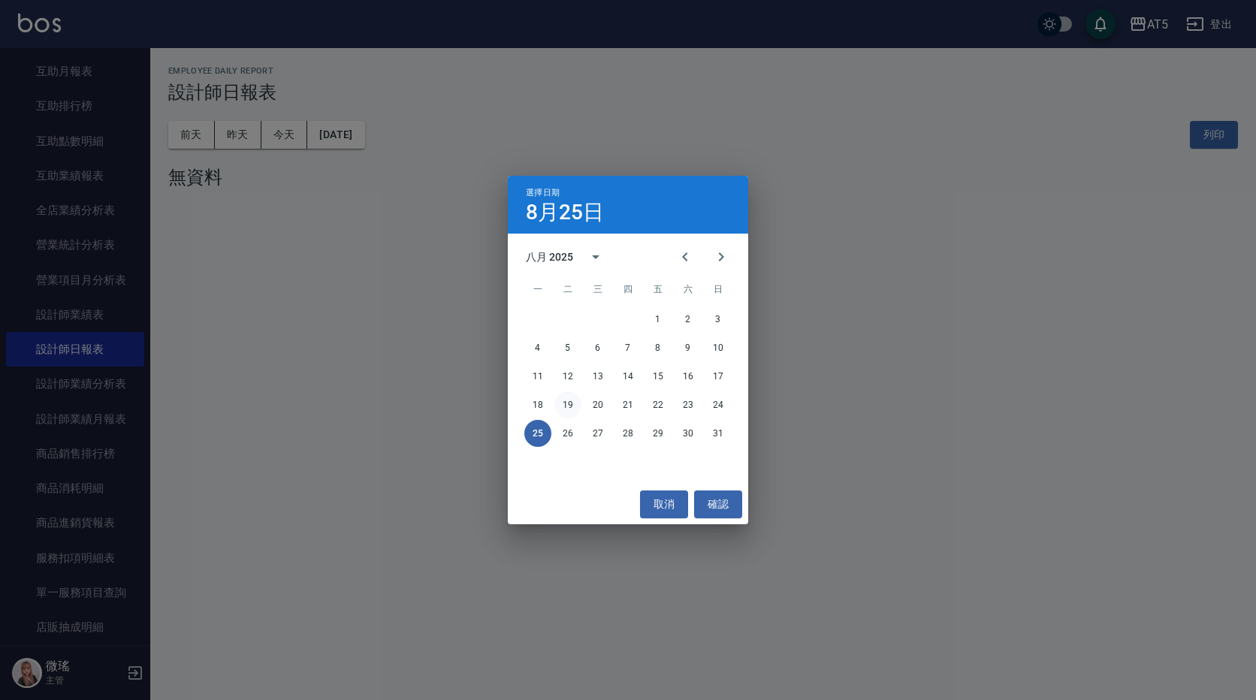
click at [558, 407] on button "19" at bounding box center [568, 405] width 27 height 27
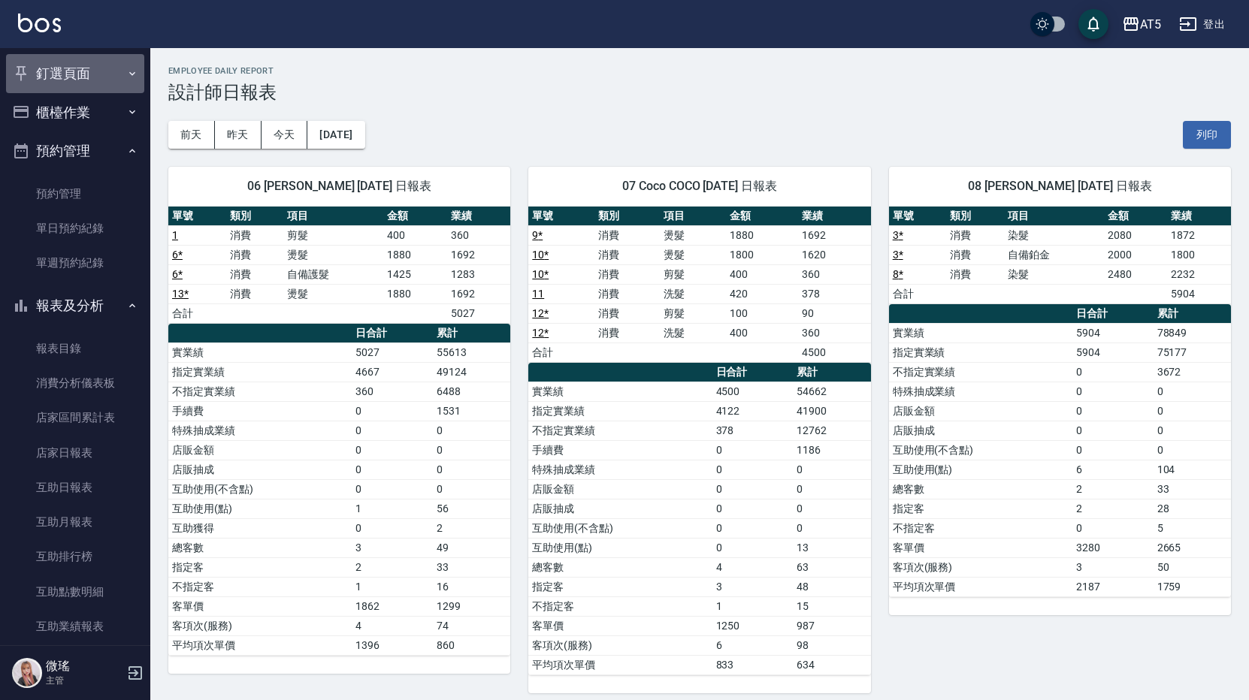
click at [130, 75] on icon "button" at bounding box center [132, 74] width 12 height 12
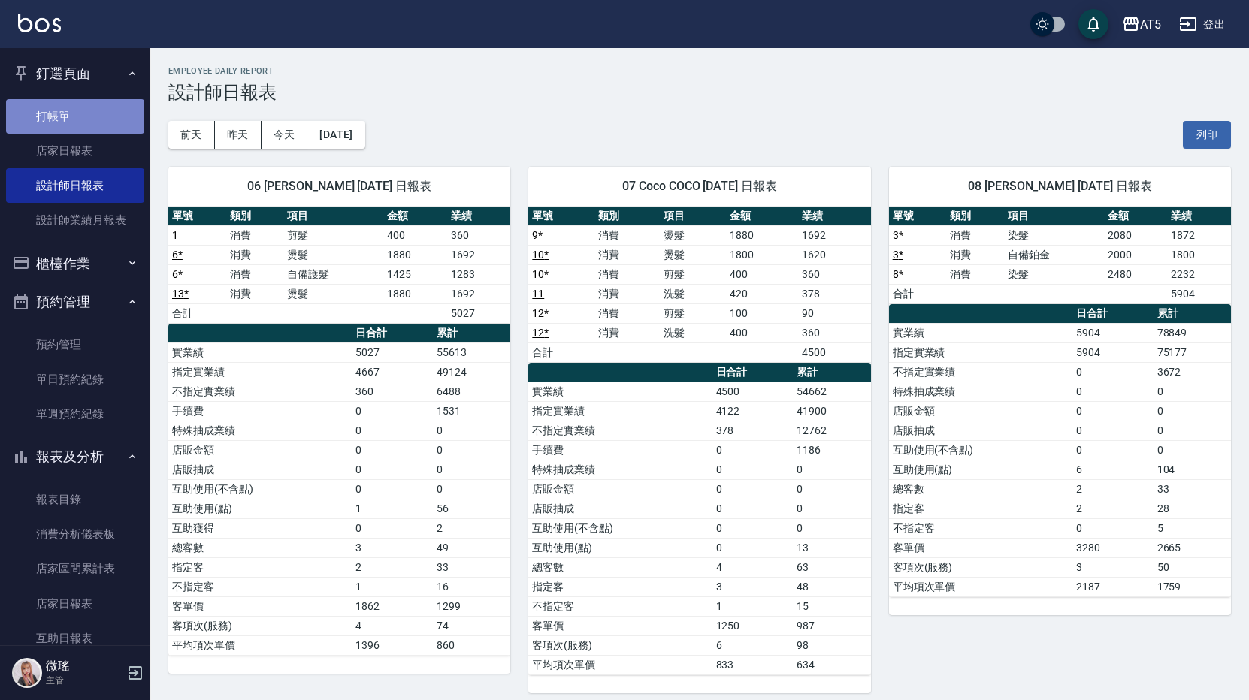
click at [99, 130] on link "打帳單" at bounding box center [75, 116] width 138 height 35
